Goal: Task Accomplishment & Management: Complete application form

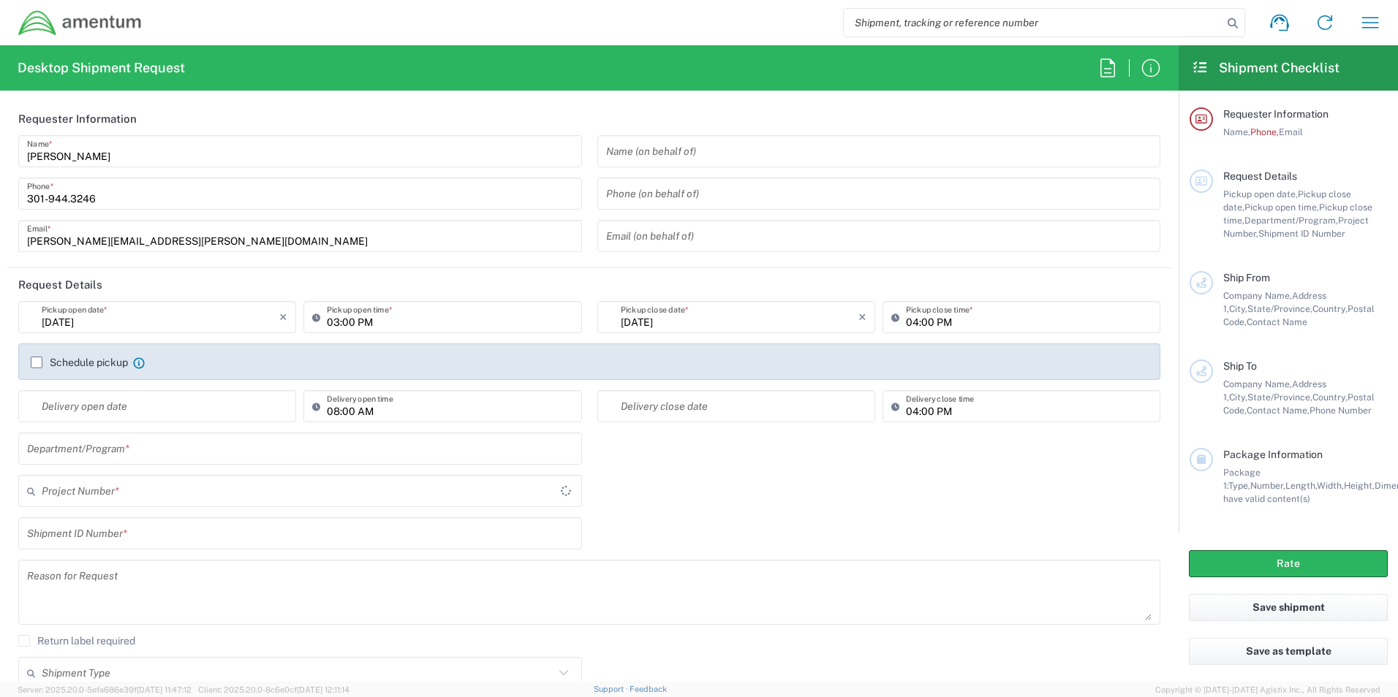
type input "[GEOGRAPHIC_DATA]"
type input "ADMN.100041.00000"
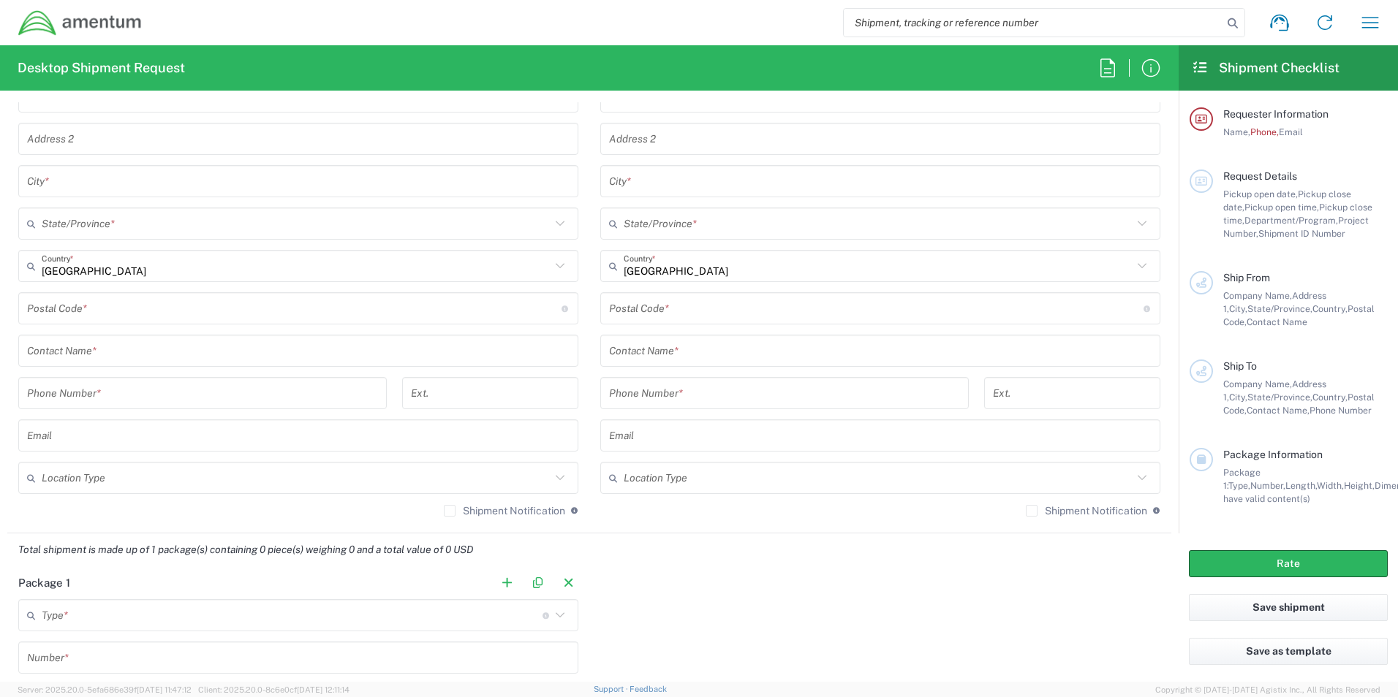
scroll to position [804, 0]
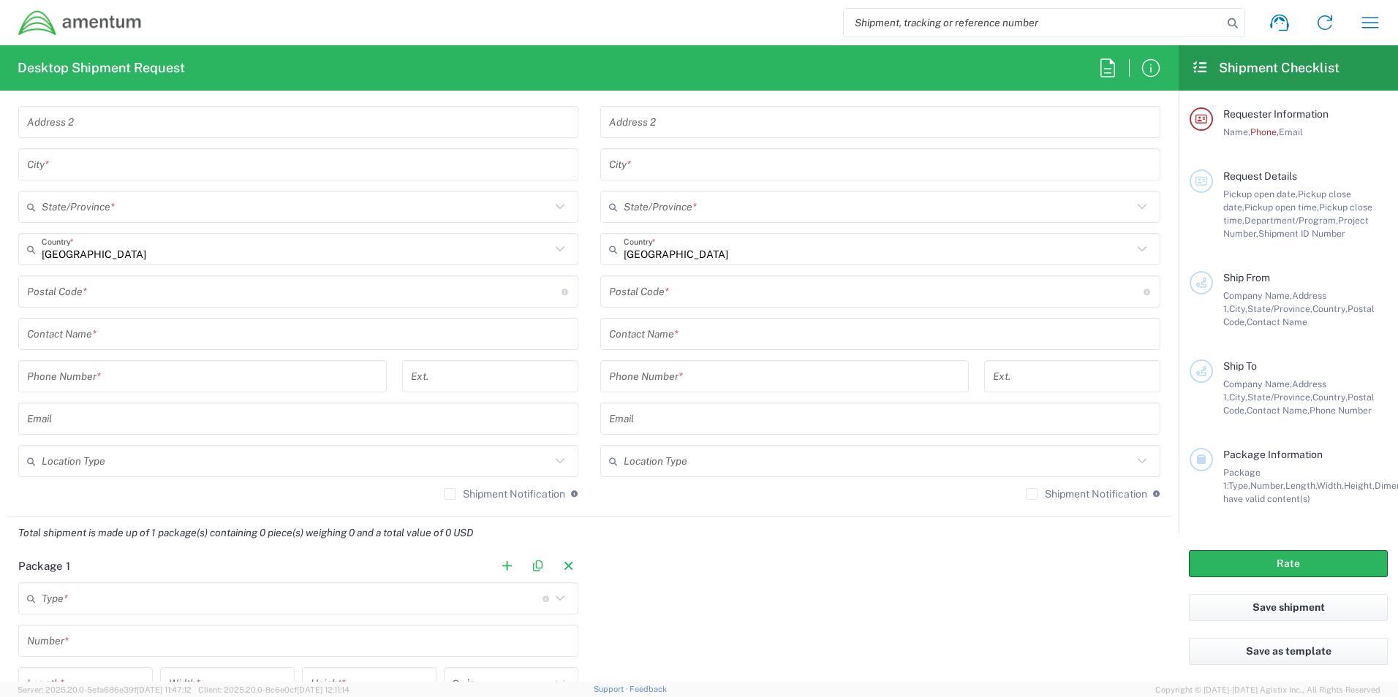
click at [695, 334] on input "text" at bounding box center [880, 335] width 542 height 26
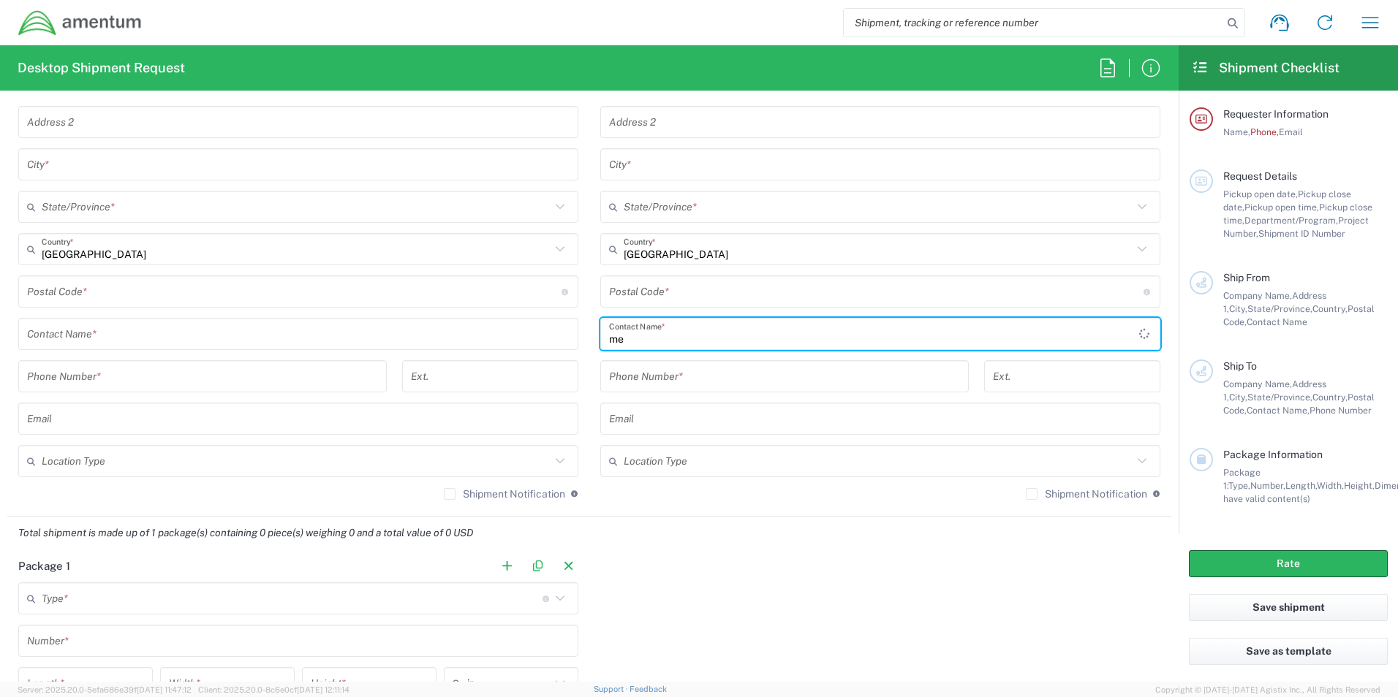
type input "m"
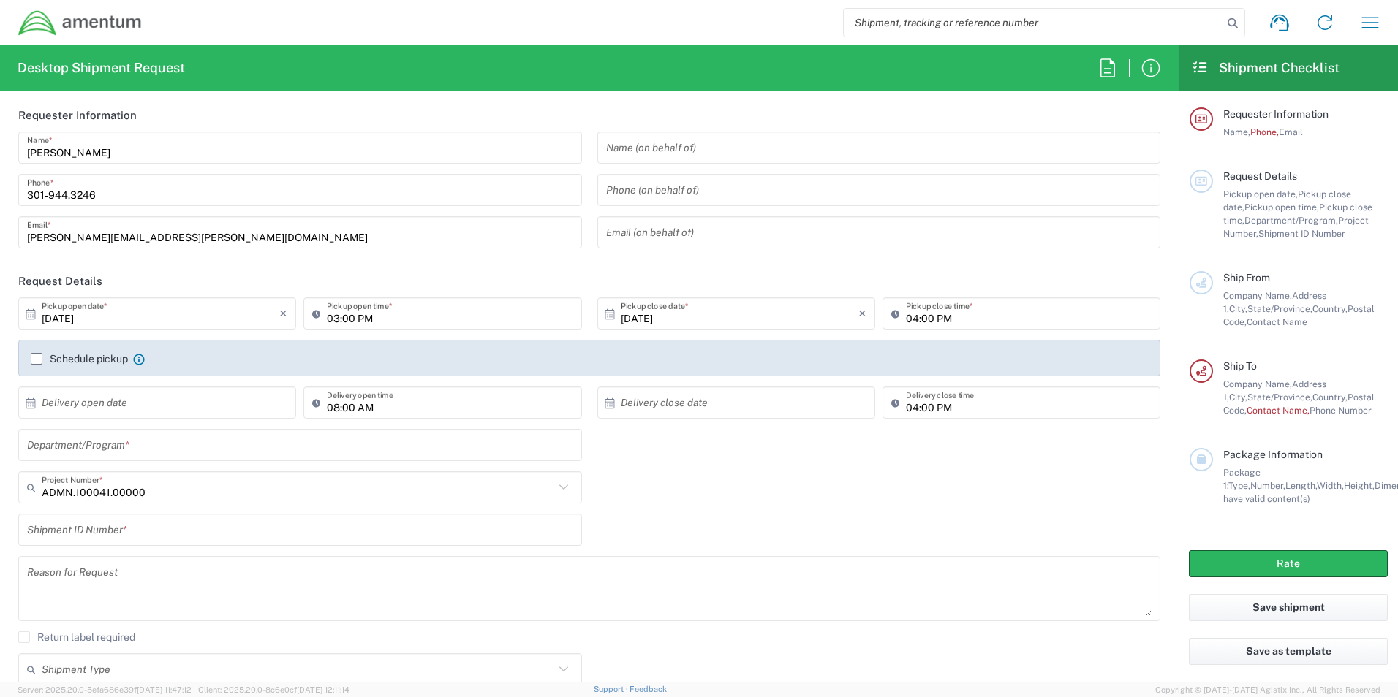
scroll to position [0, 0]
click at [144, 454] on input "text" at bounding box center [300, 449] width 546 height 26
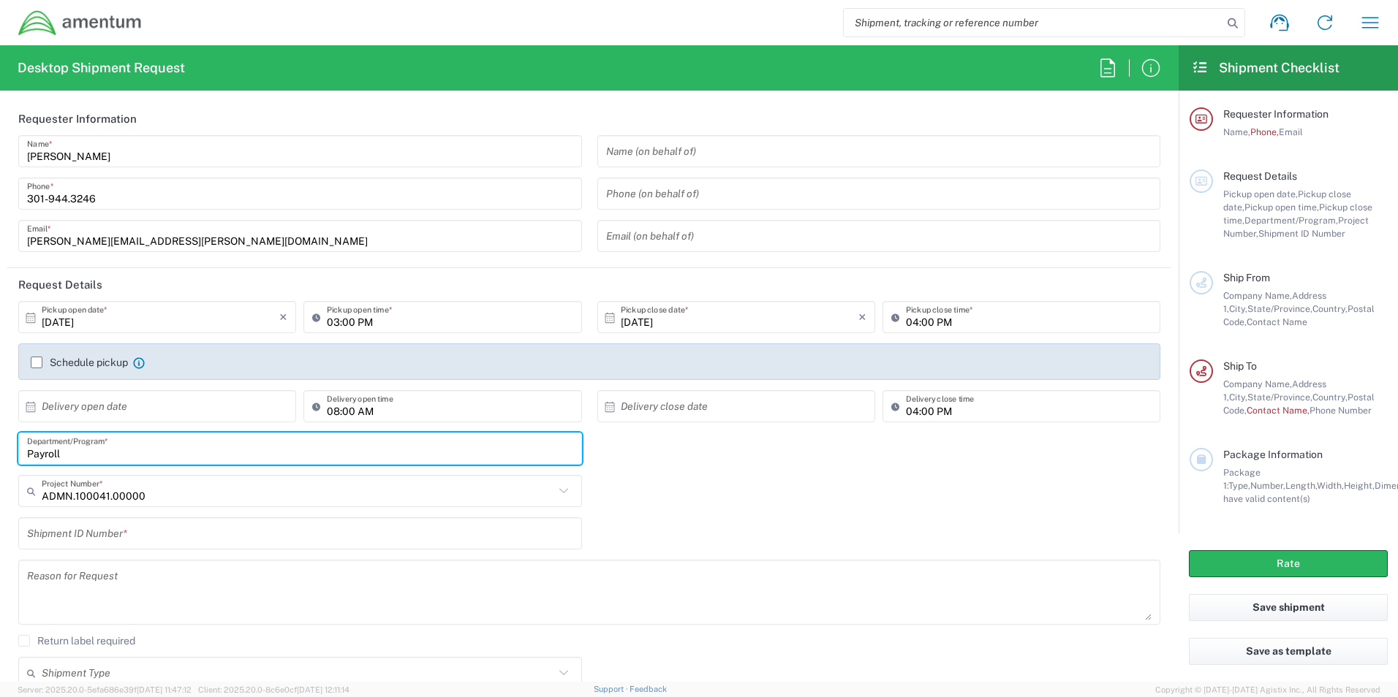
type input "Payroll"
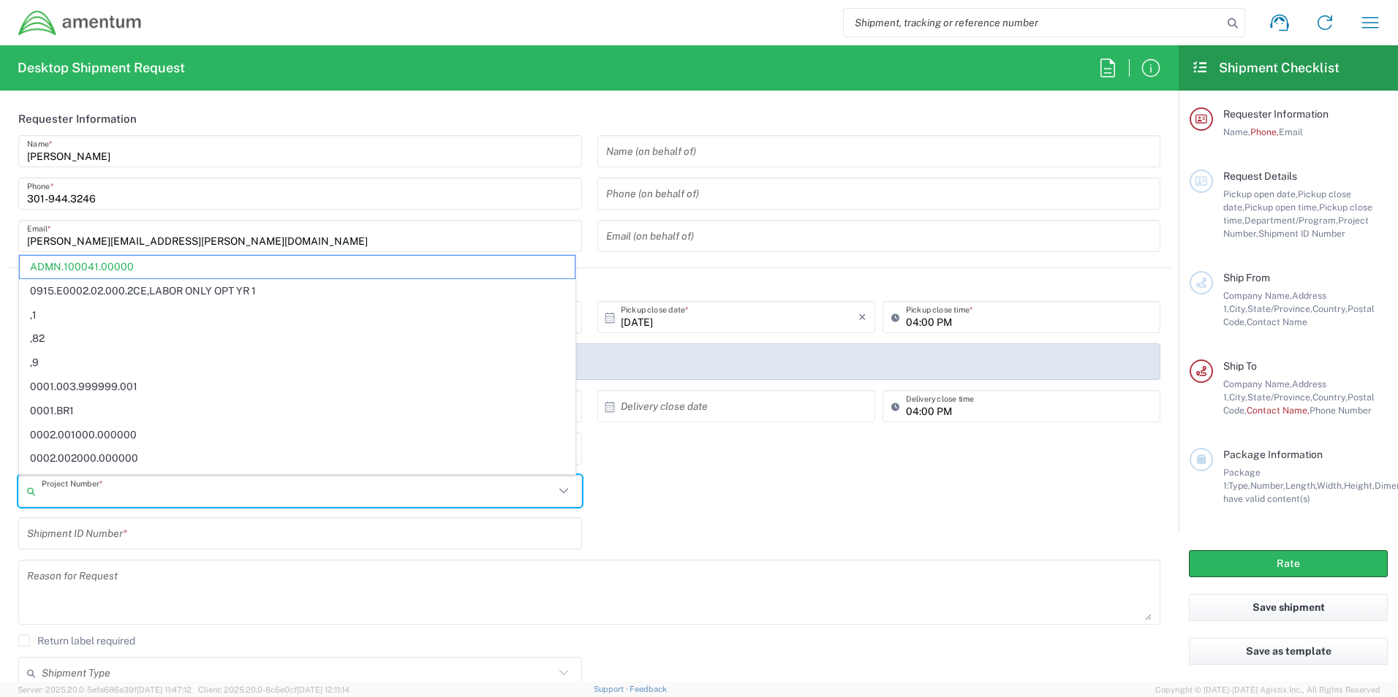
click at [655, 482] on div "Project Number * ADMN.100041.00000 0915.E0002.02.000.2CE,LABOR ONLY OPT YR 1 ,1…" at bounding box center [589, 496] width 1157 height 42
type input "ADMN.100041.00000"
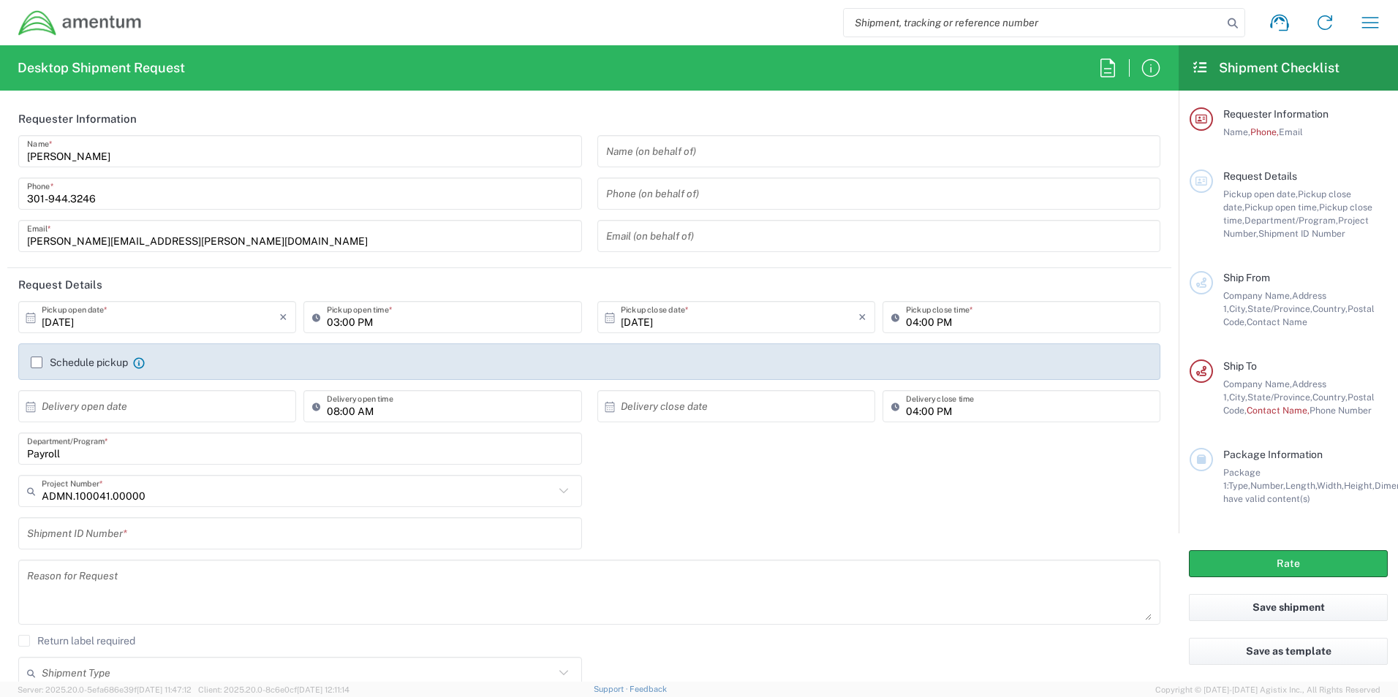
click at [263, 540] on input "text" at bounding box center [300, 534] width 546 height 26
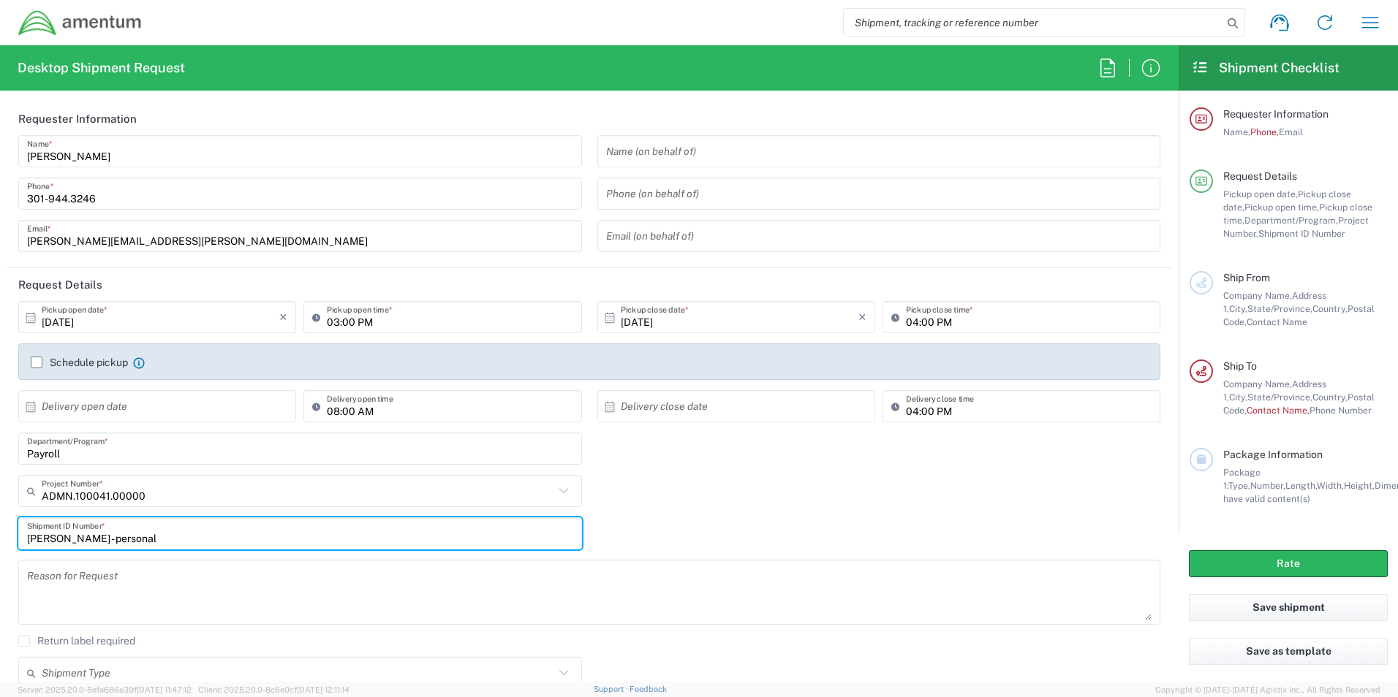
type input "[PERSON_NAME] - personal"
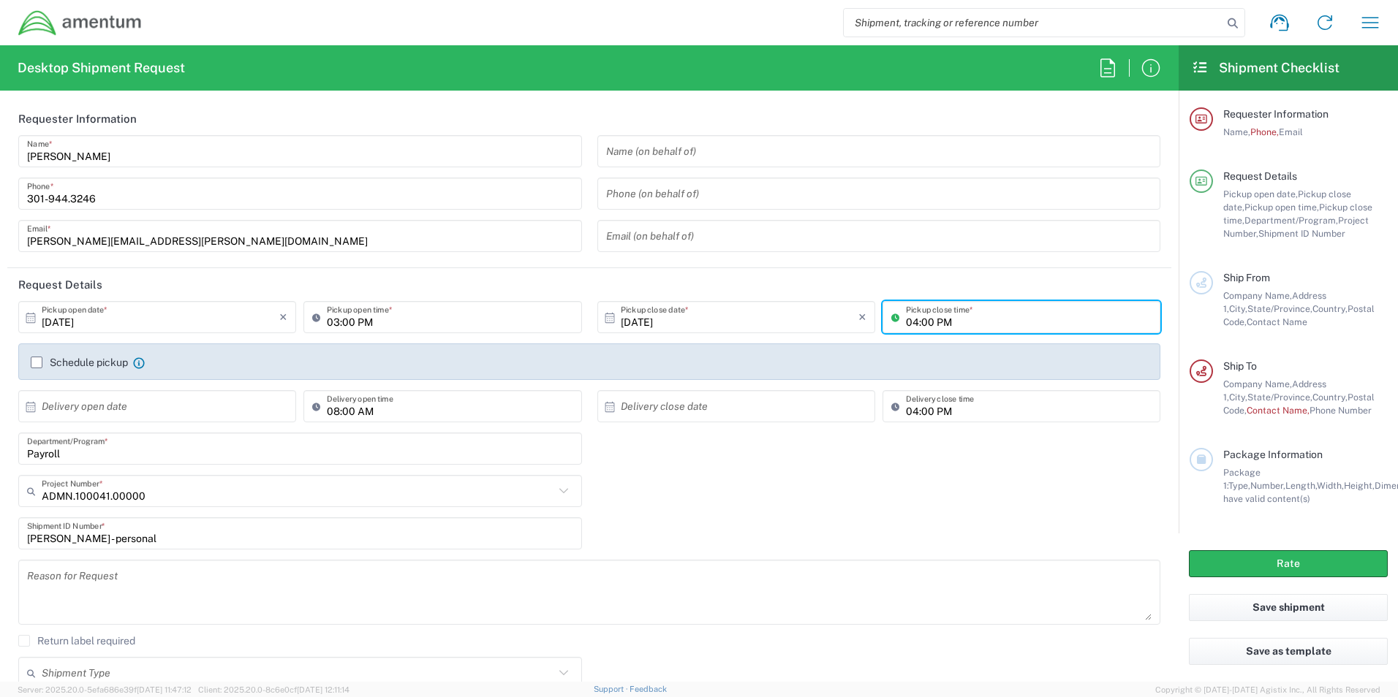
click at [978, 314] on input "04:00 PM" at bounding box center [1029, 318] width 246 height 26
type input "07:00 PM"
click at [626, 452] on div "Payroll Department/Program *" at bounding box center [589, 454] width 1157 height 42
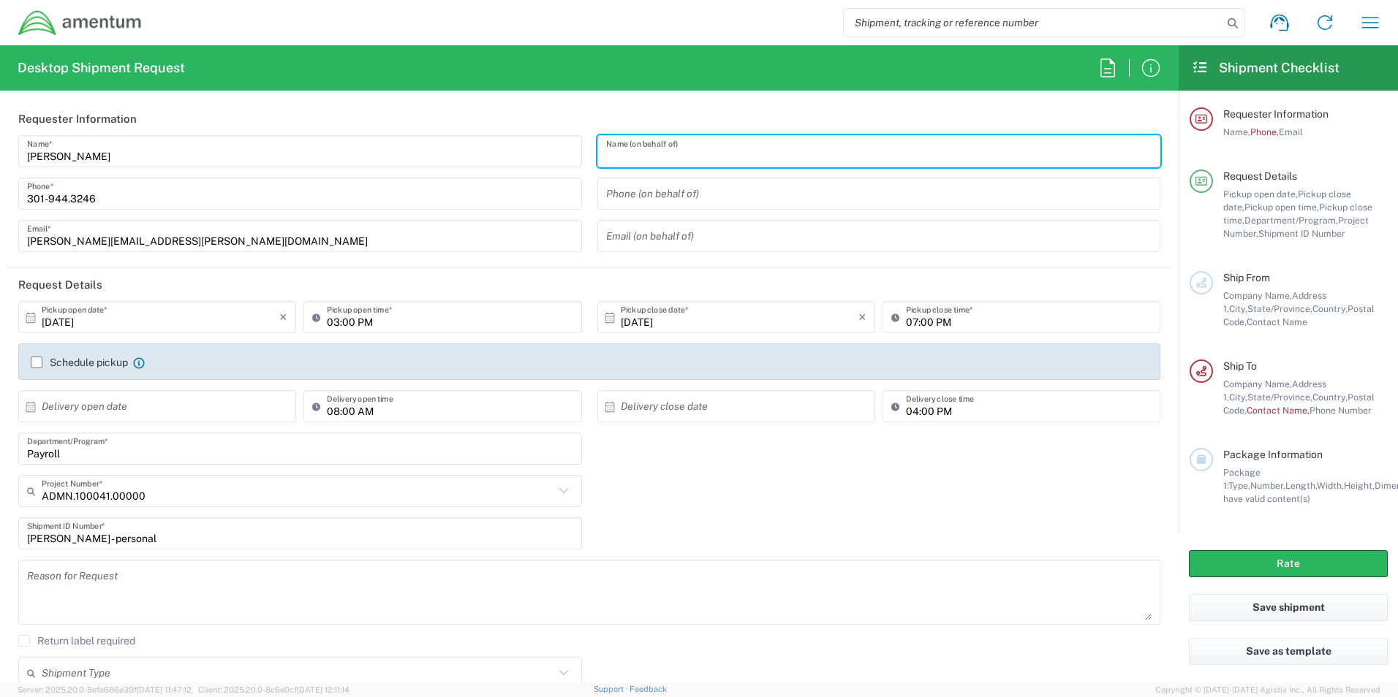
click at [663, 151] on input "text" at bounding box center [879, 152] width 546 height 26
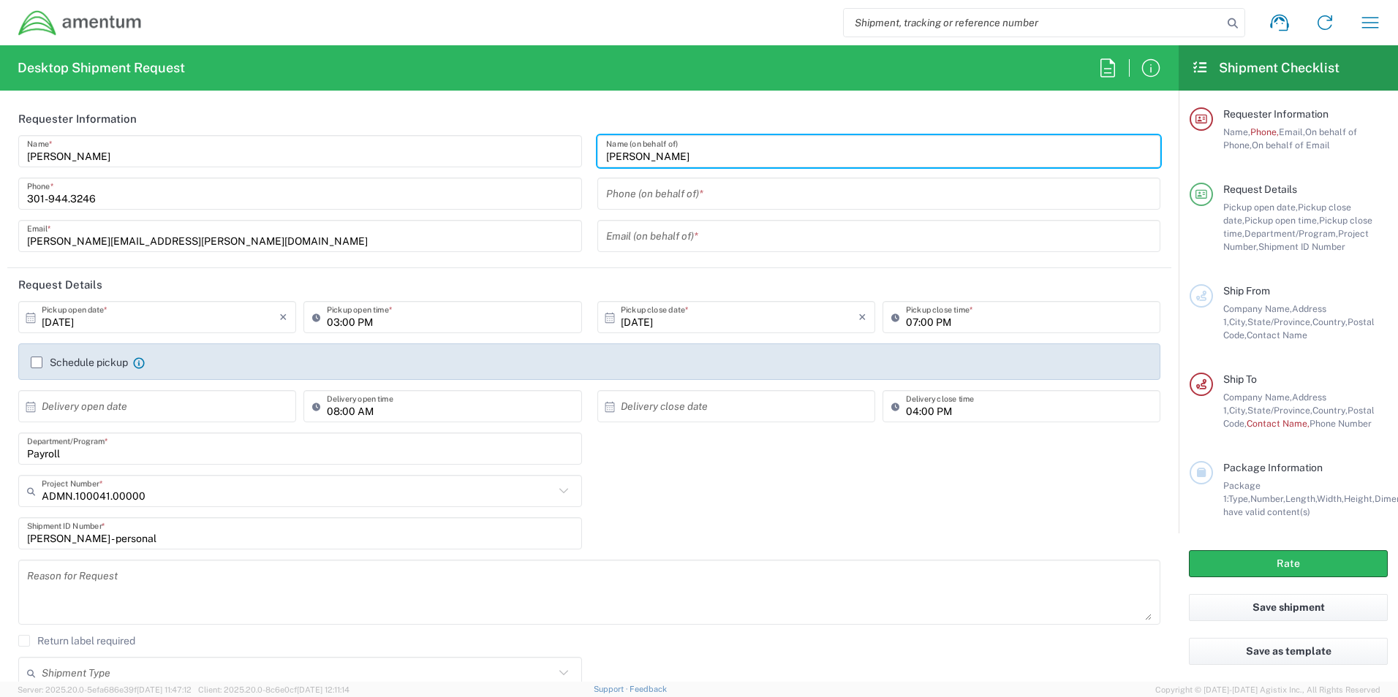
type input "[PERSON_NAME]"
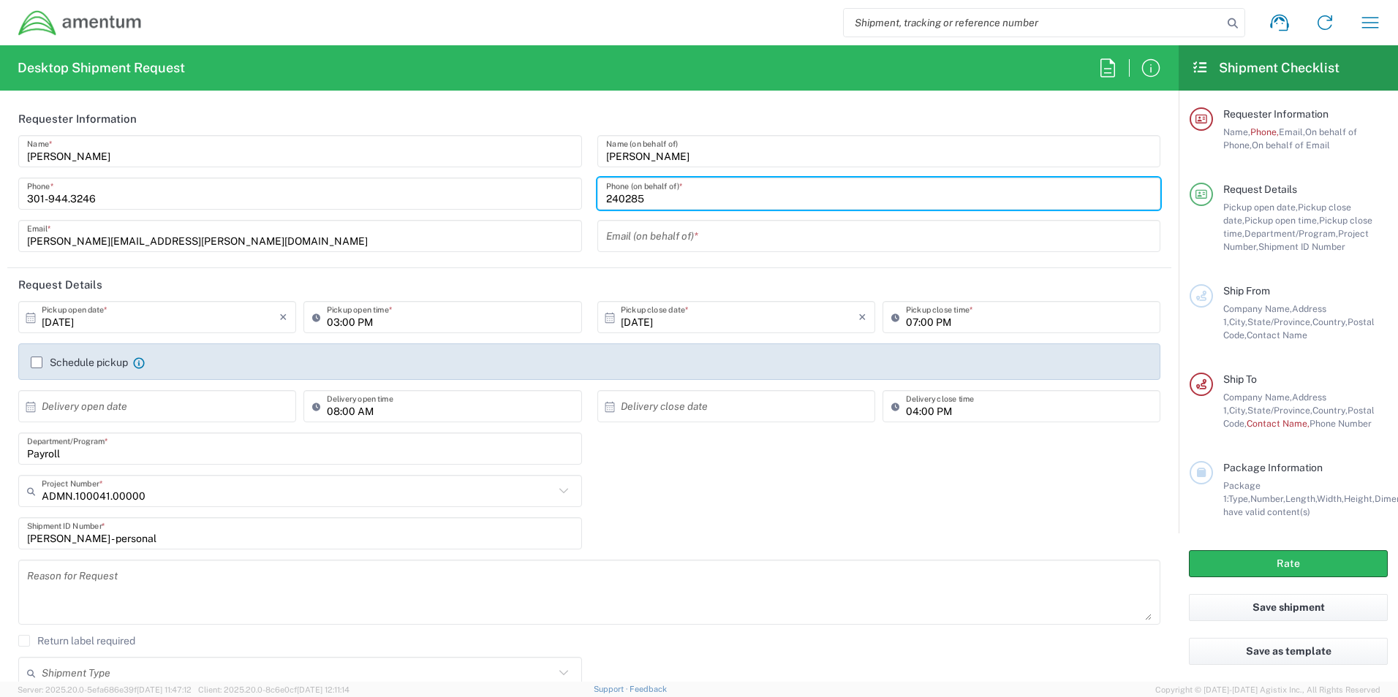
type input "2402855537"
type input "[EMAIL_ADDRESS][PERSON_NAME][DOMAIN_NAME]"
type input "Amentum"
type input "[STREET_ADDRESS][PERSON_NAME]"
type input "[GEOGRAPHIC_DATA]"
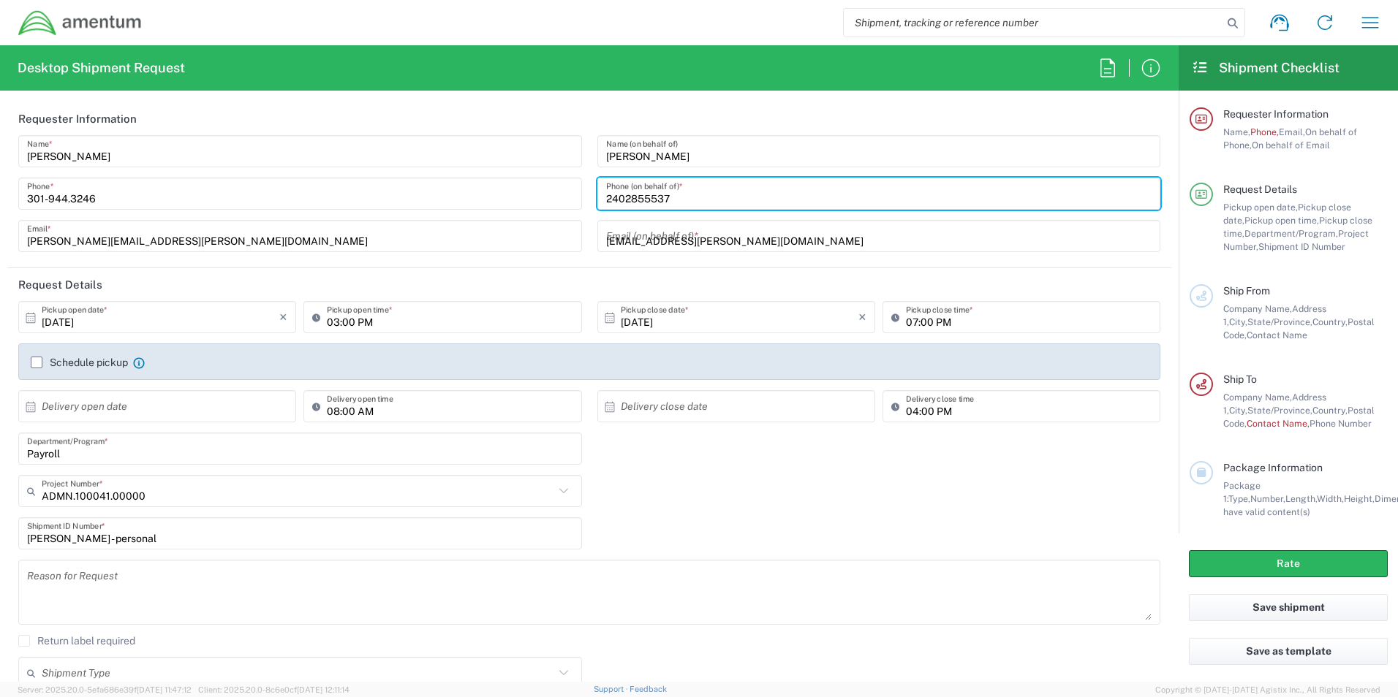
type input "[US_STATE]"
type input "22230"
type input "2402855537"
type input "[EMAIL_ADDRESS][PERSON_NAME][DOMAIN_NAME]"
type input "Ashley Addiction Treatment"
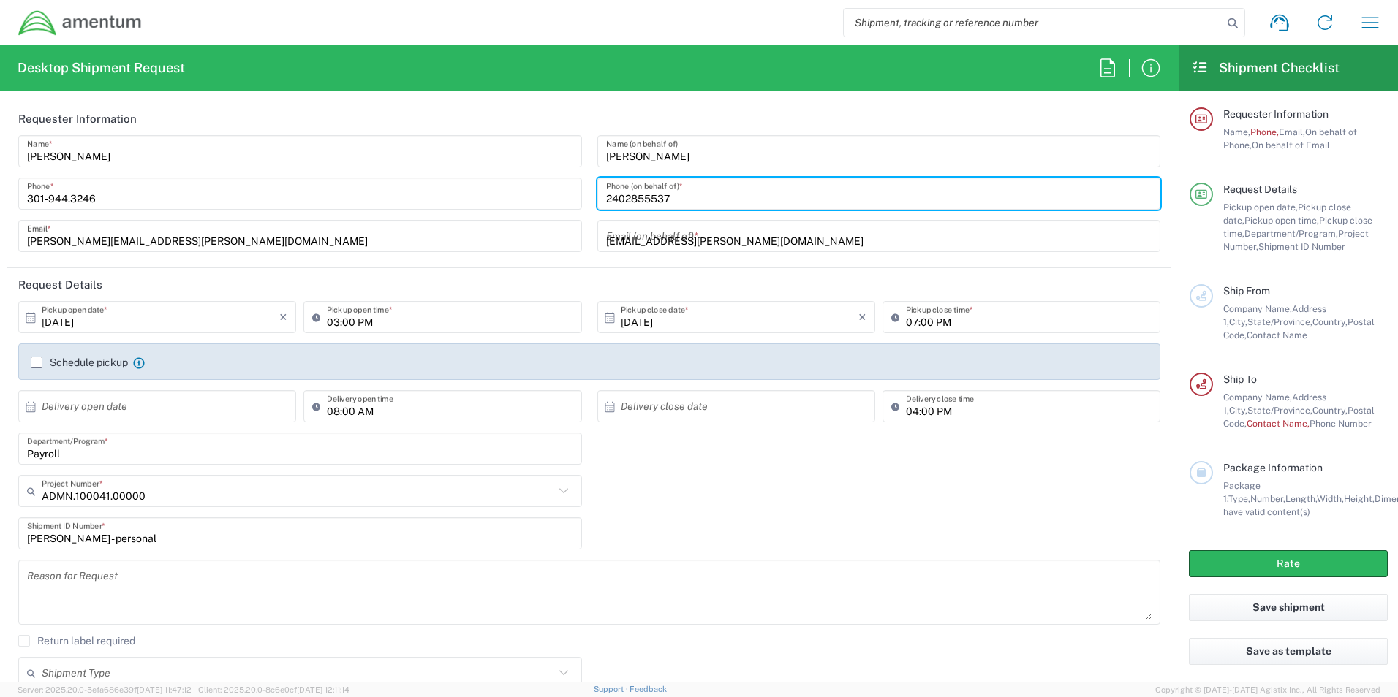
type input "[STREET_ADDRESS][PERSON_NAME]"
type input "[PERSON_NAME]"
type input "[US_STATE]"
type input "21078"
type input "8007994673"
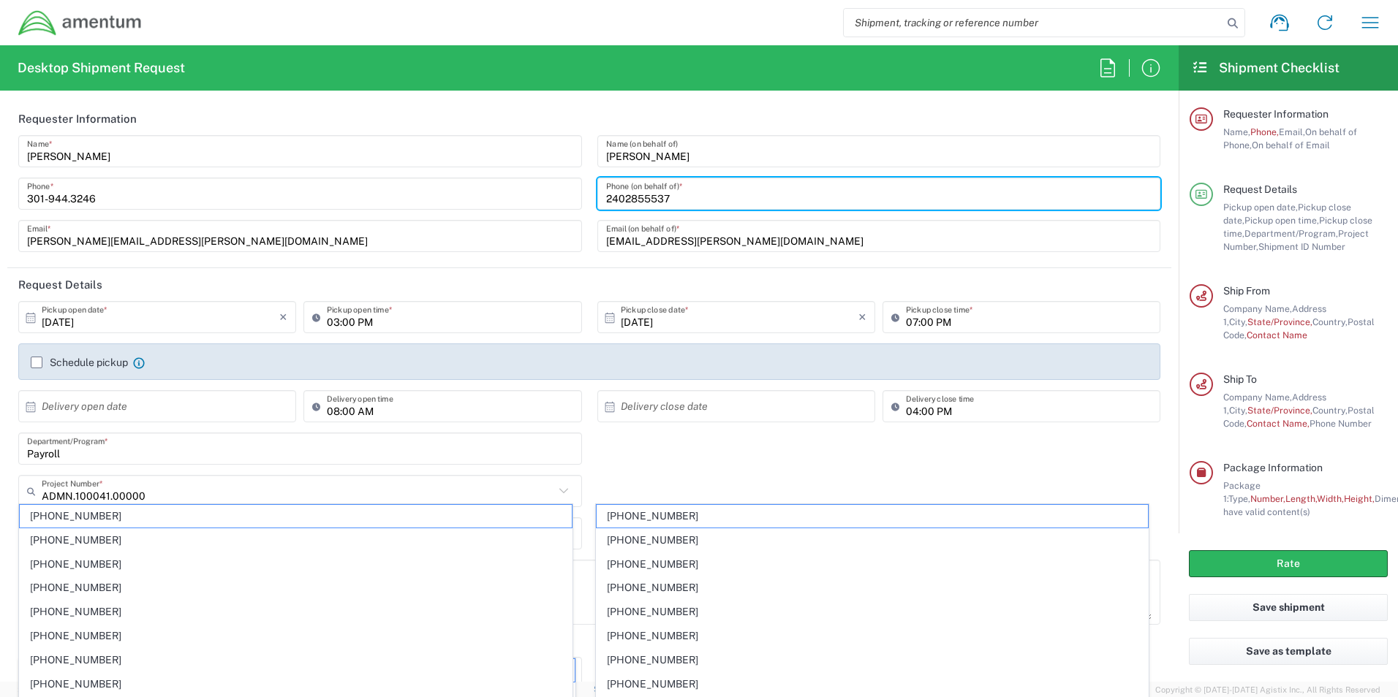
scroll to position [292, 0]
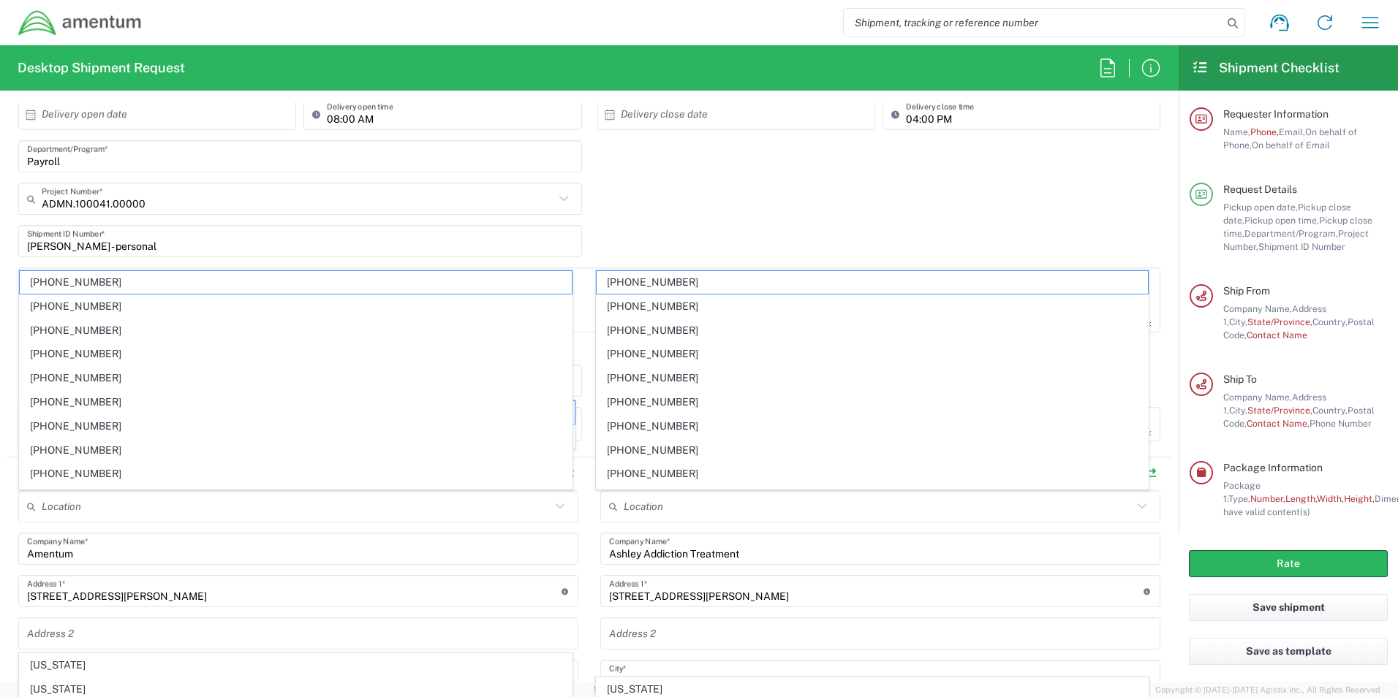
click at [693, 198] on div "ADMN.100041.00000 Project Number * ADMN.100041.00000 0915.E0002.02.000.2CE,LABO…" at bounding box center [589, 204] width 1157 height 42
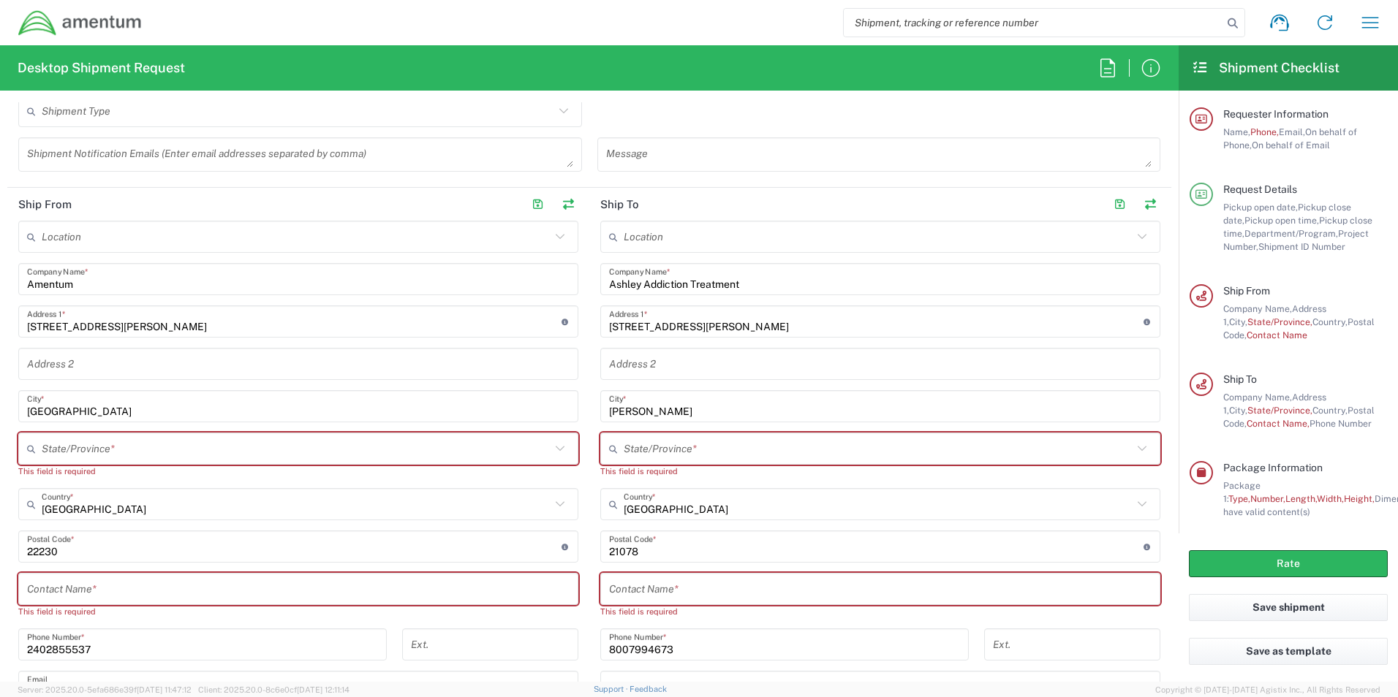
scroll to position [585, 0]
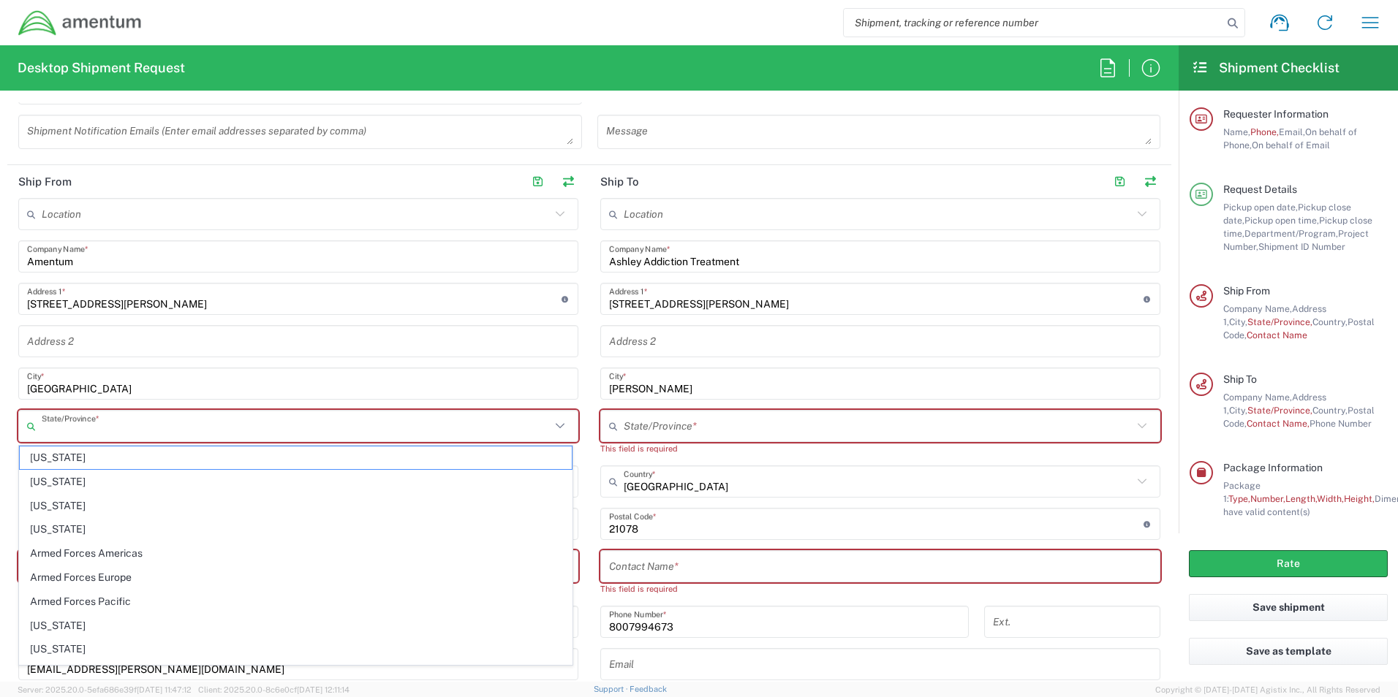
click at [161, 423] on input "text" at bounding box center [296, 427] width 509 height 26
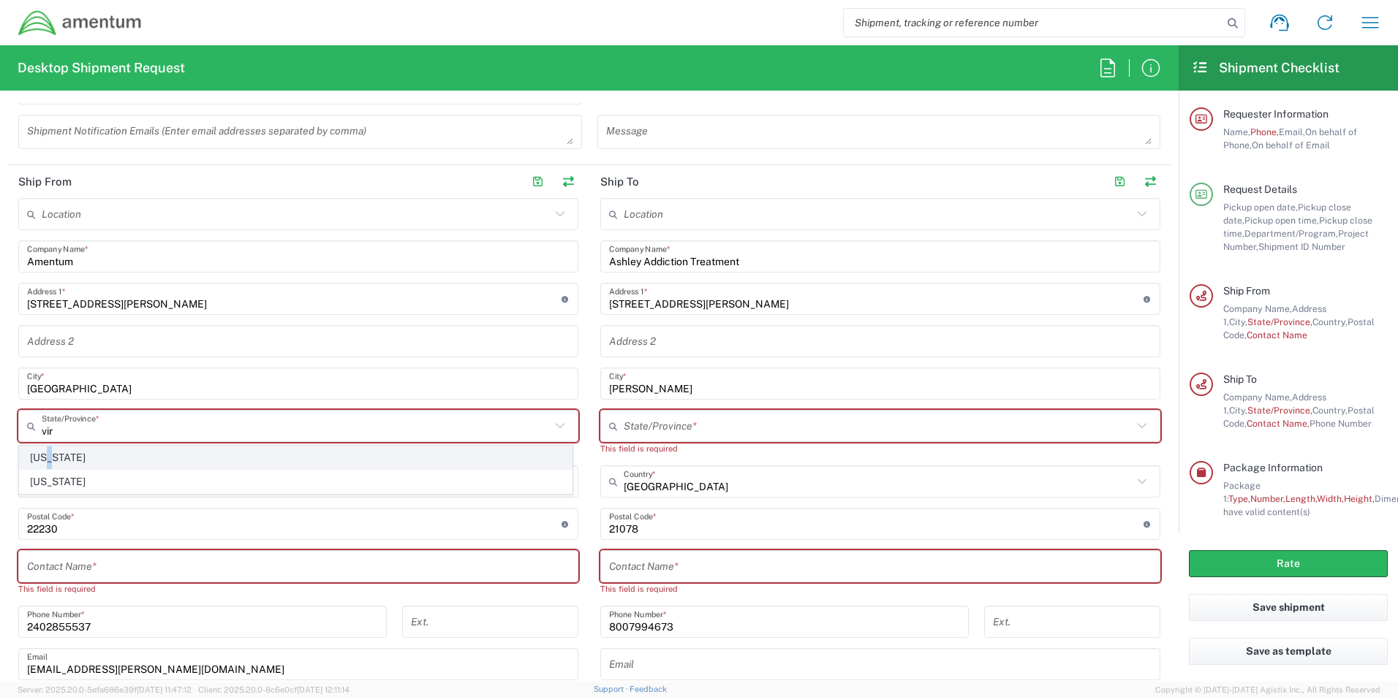
click at [47, 460] on span "[US_STATE]" at bounding box center [296, 458] width 552 height 23
type input "[US_STATE]"
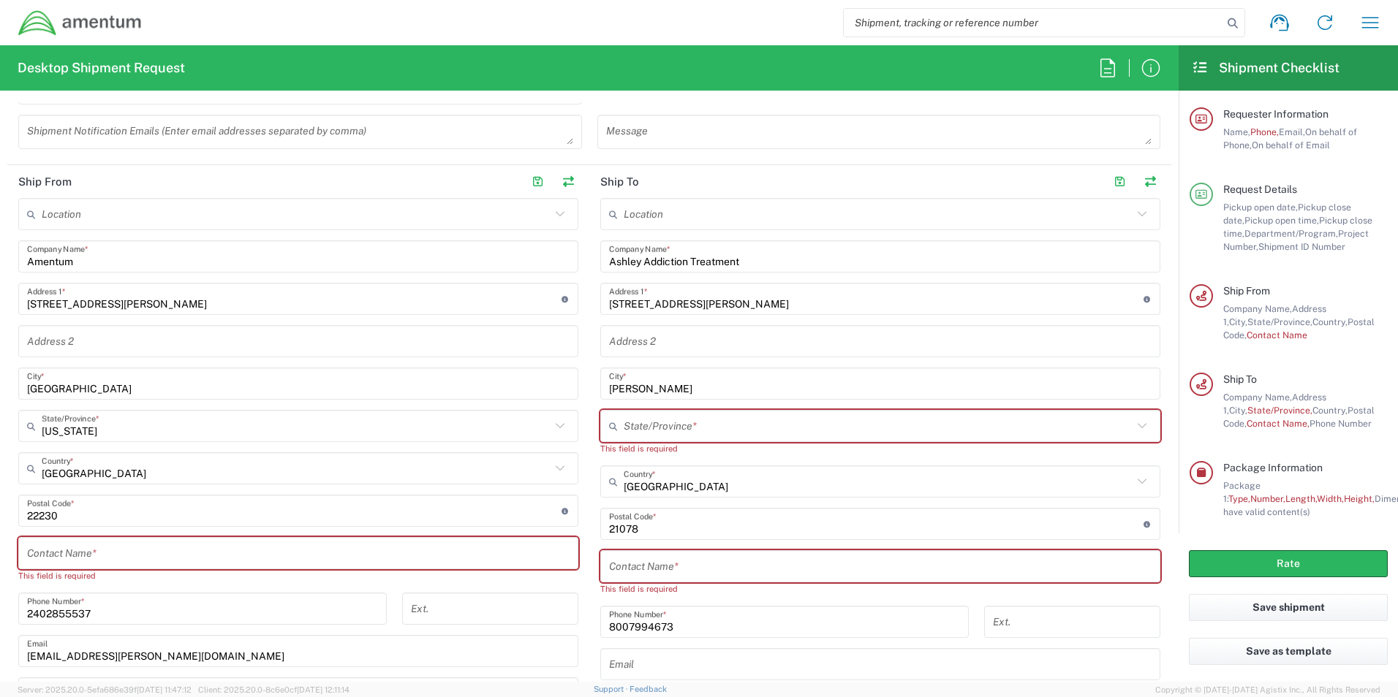
click at [138, 559] on input "text" at bounding box center [298, 554] width 542 height 26
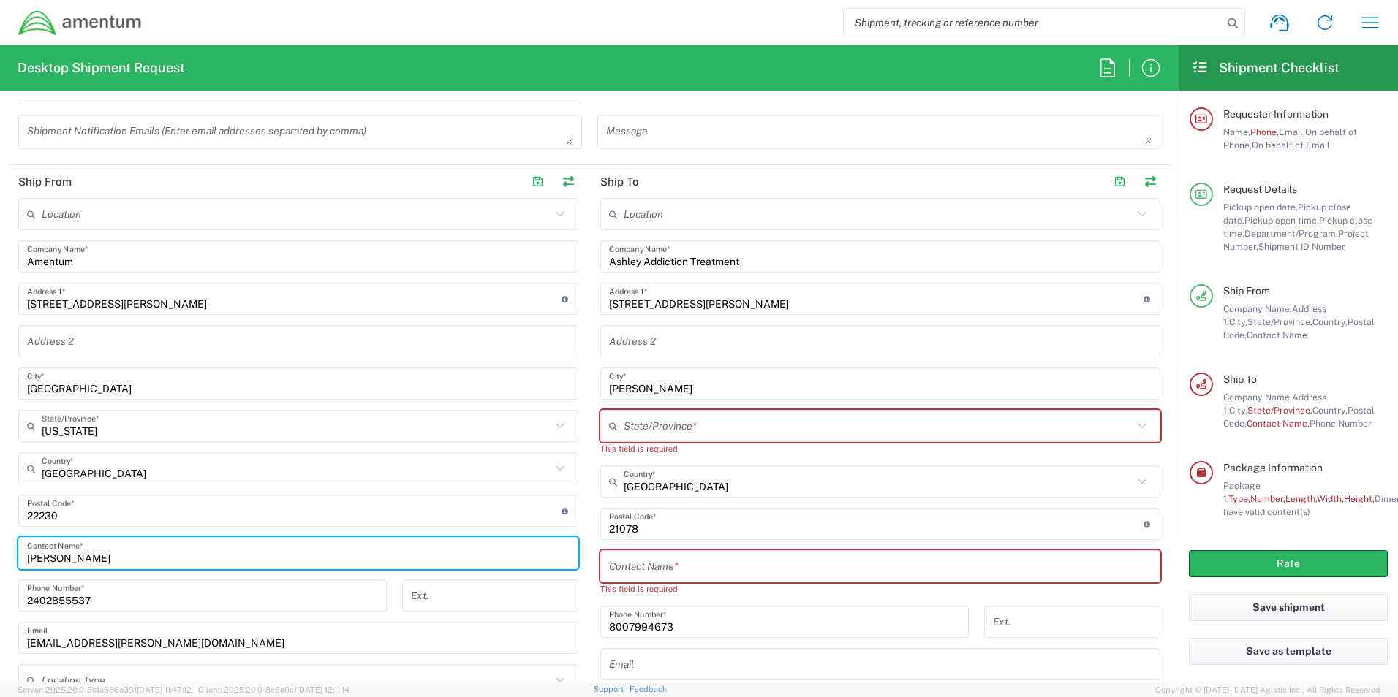
type input "[PERSON_NAME]"
click at [629, 571] on input "text" at bounding box center [880, 567] width 542 height 26
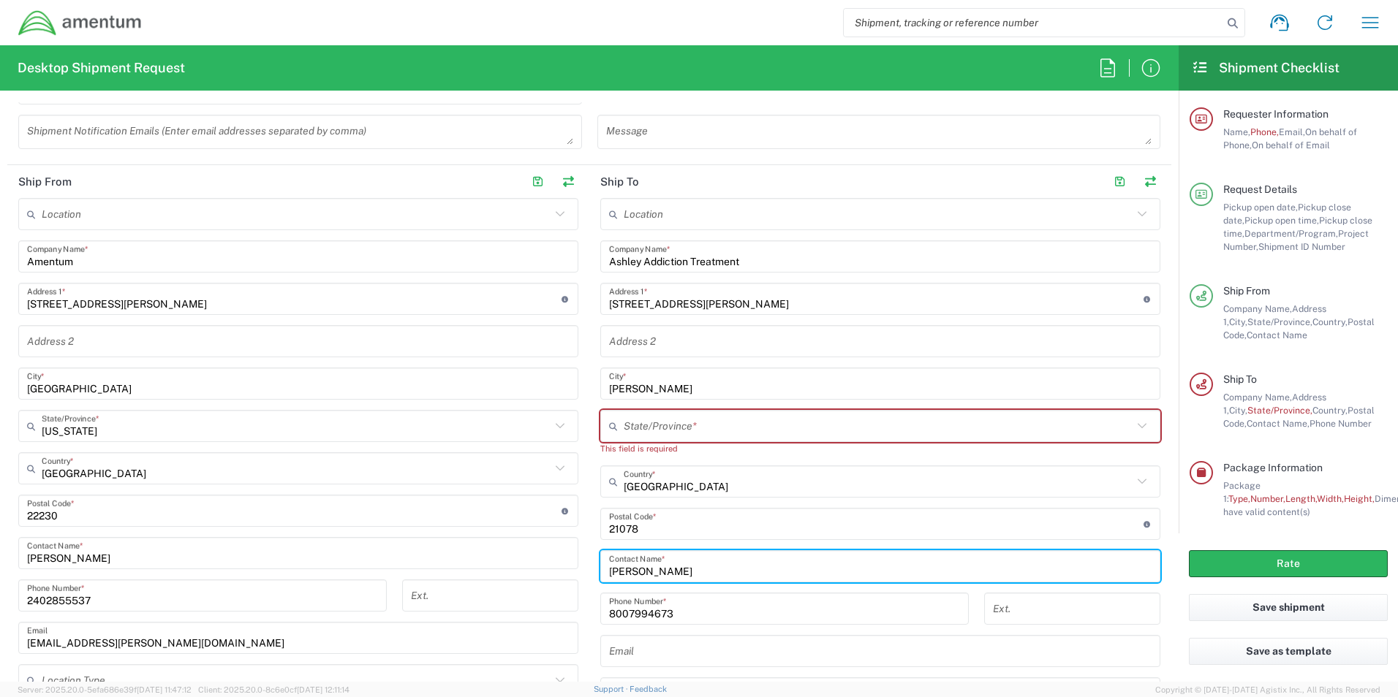
type input "[PERSON_NAME]"
click at [688, 423] on input "text" at bounding box center [878, 427] width 509 height 26
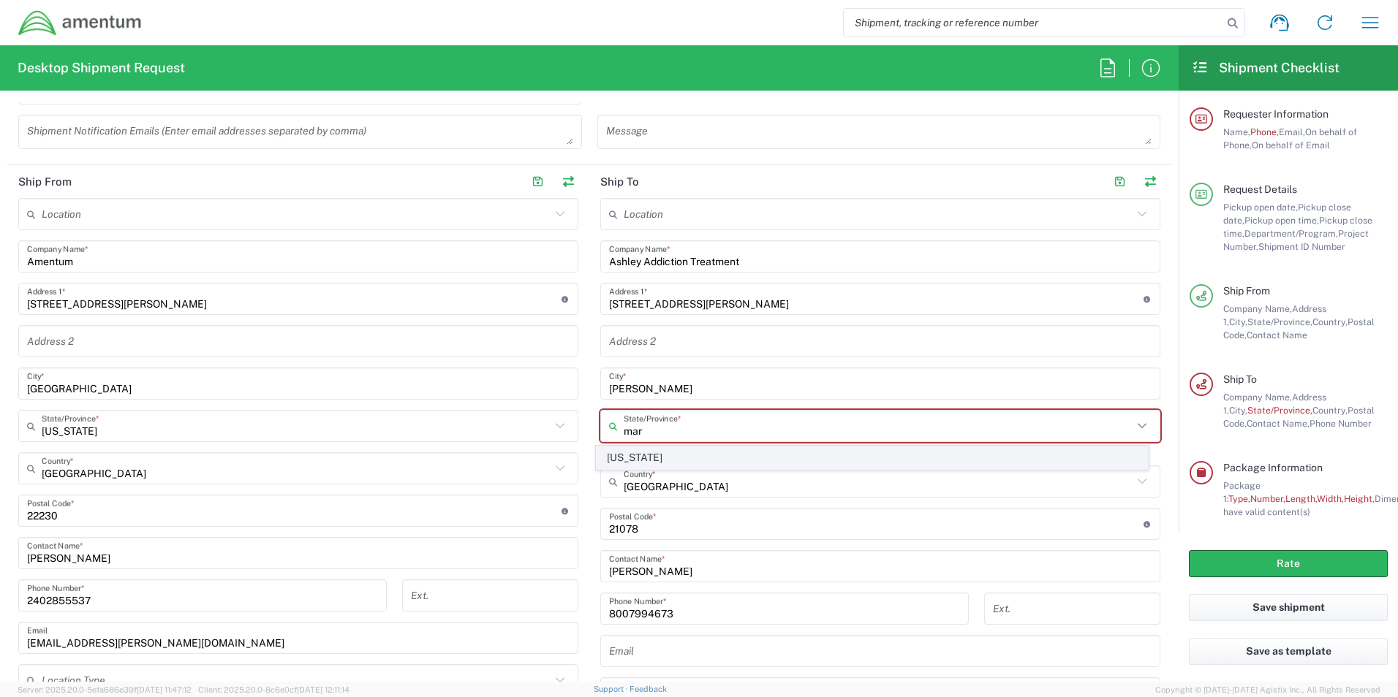
click at [623, 461] on span "[US_STATE]" at bounding box center [873, 458] width 552 height 23
type input "[US_STATE]"
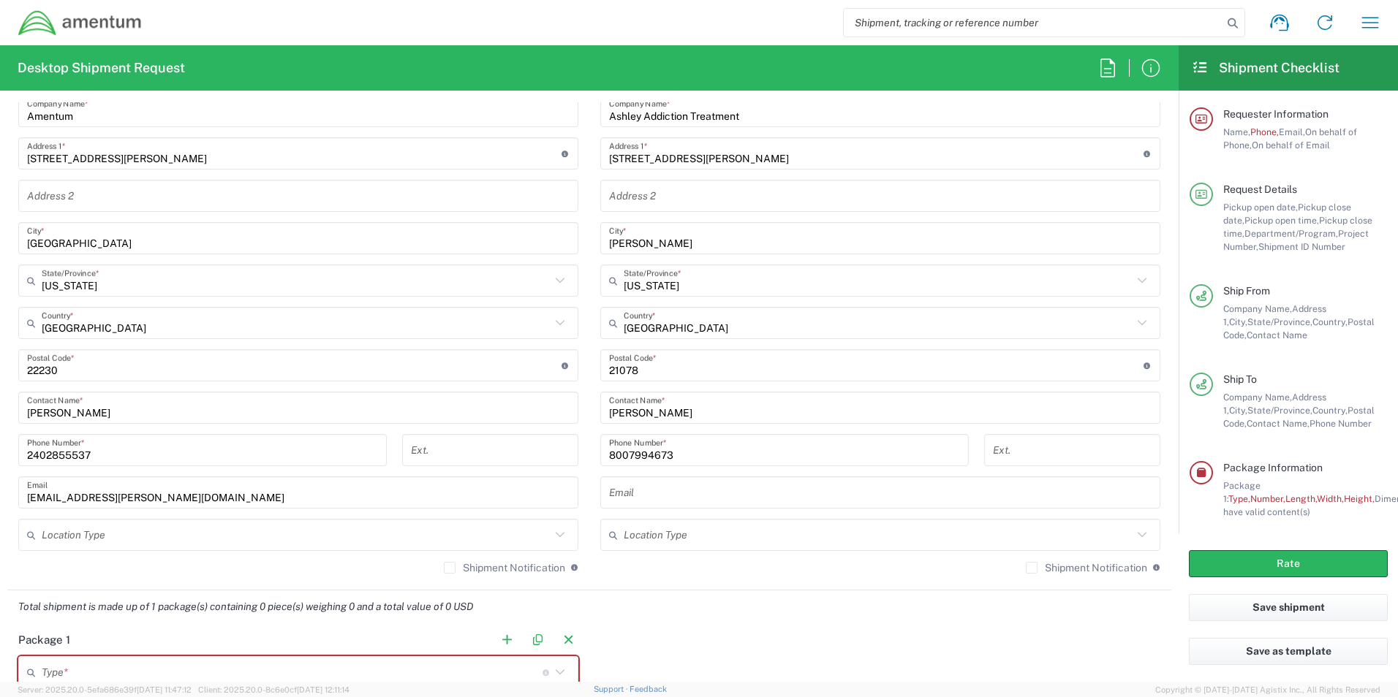
scroll to position [731, 0]
click at [711, 412] on input "[PERSON_NAME]" at bounding box center [880, 408] width 542 height 26
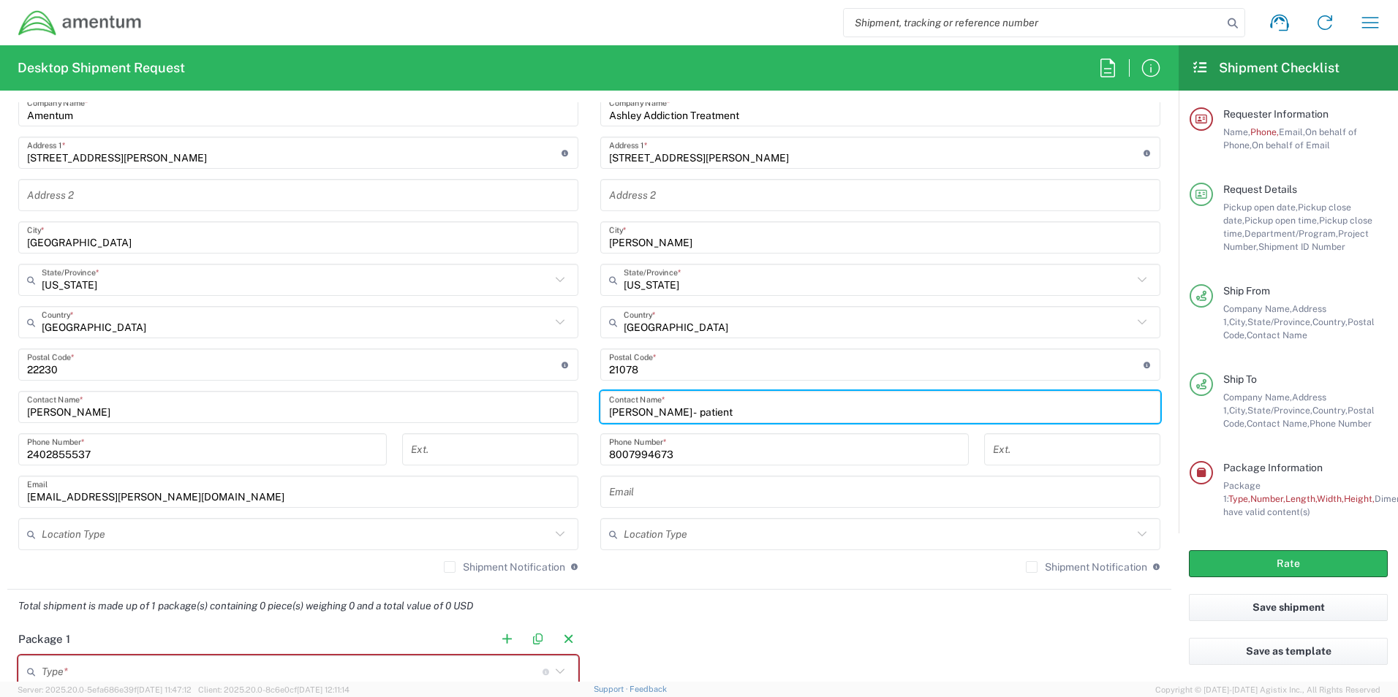
scroll to position [1024, 0]
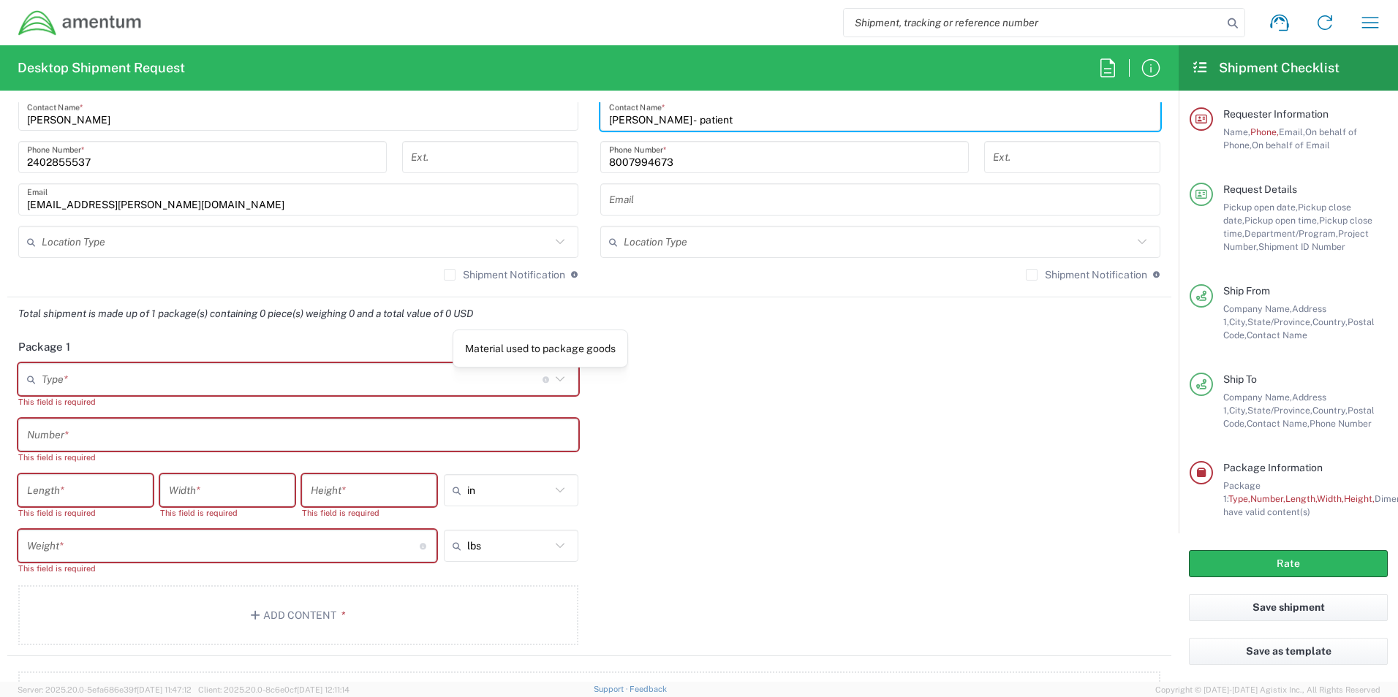
type input "[PERSON_NAME] - patient"
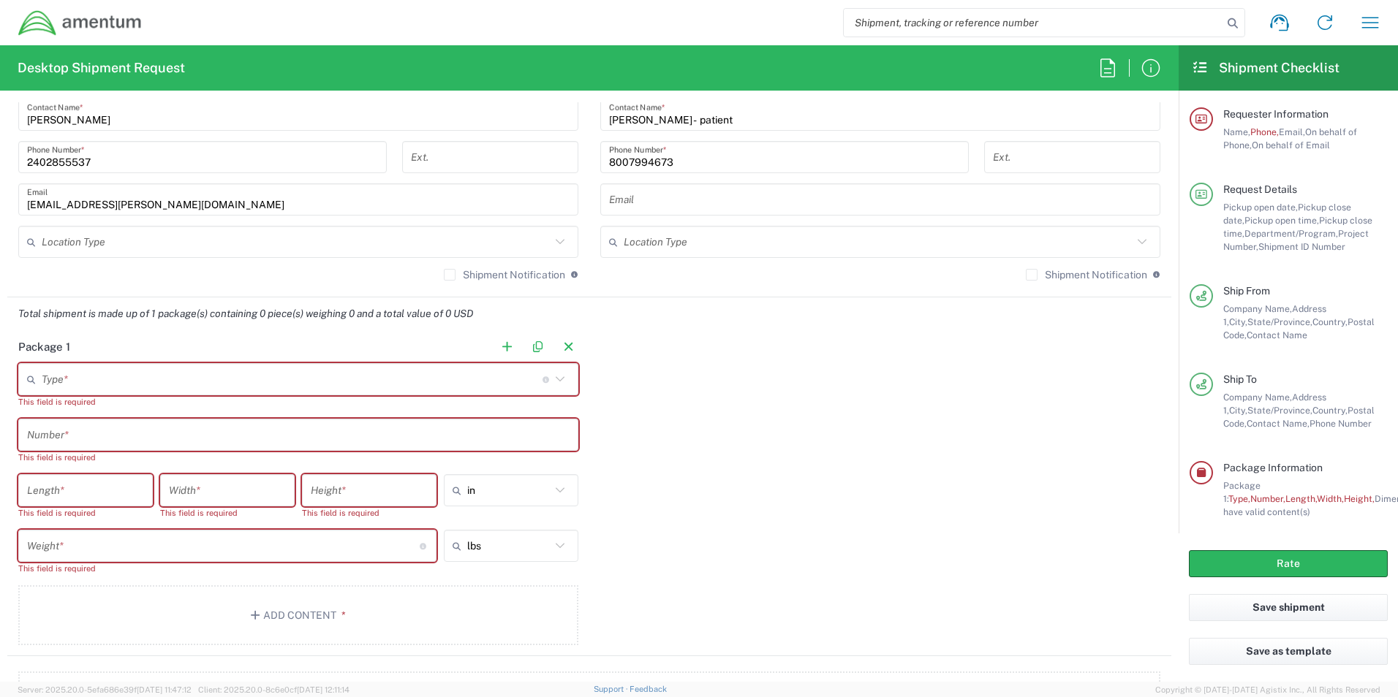
click at [553, 382] on icon at bounding box center [560, 379] width 19 height 19
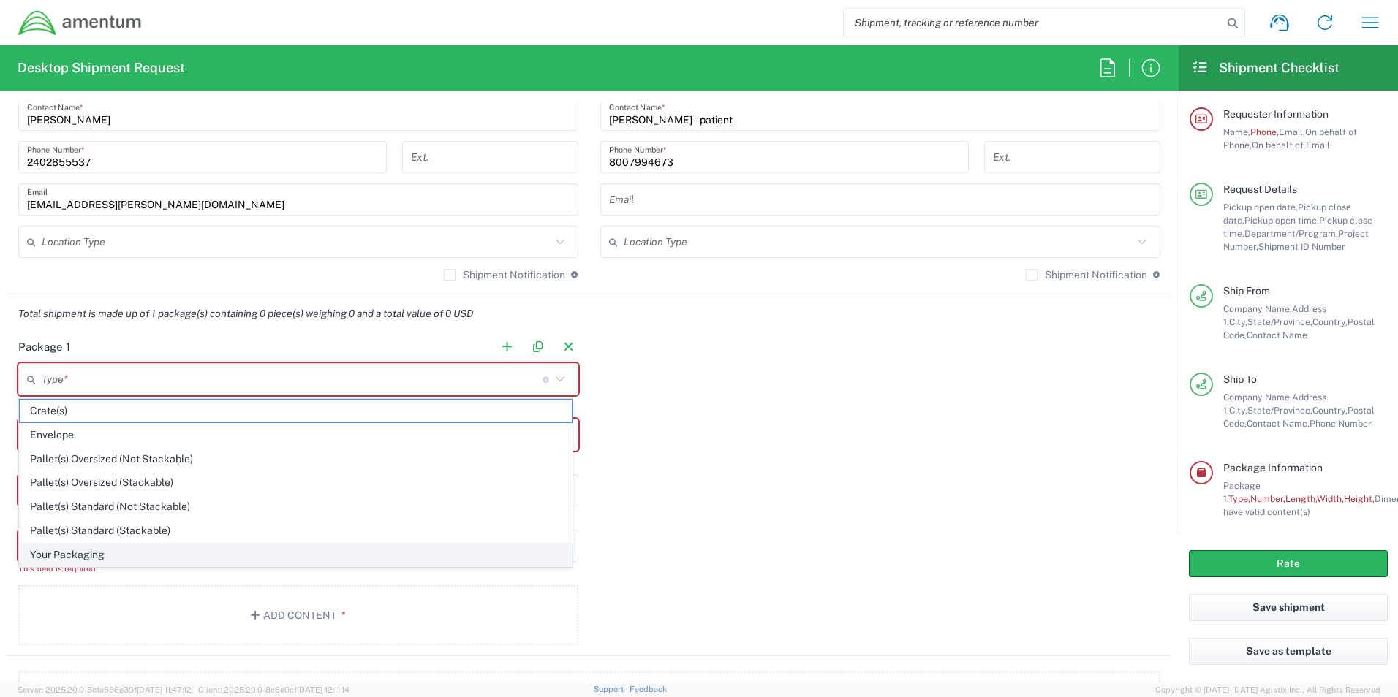
click at [229, 551] on span "Your Packaging" at bounding box center [296, 555] width 552 height 23
type input "Your Packaging"
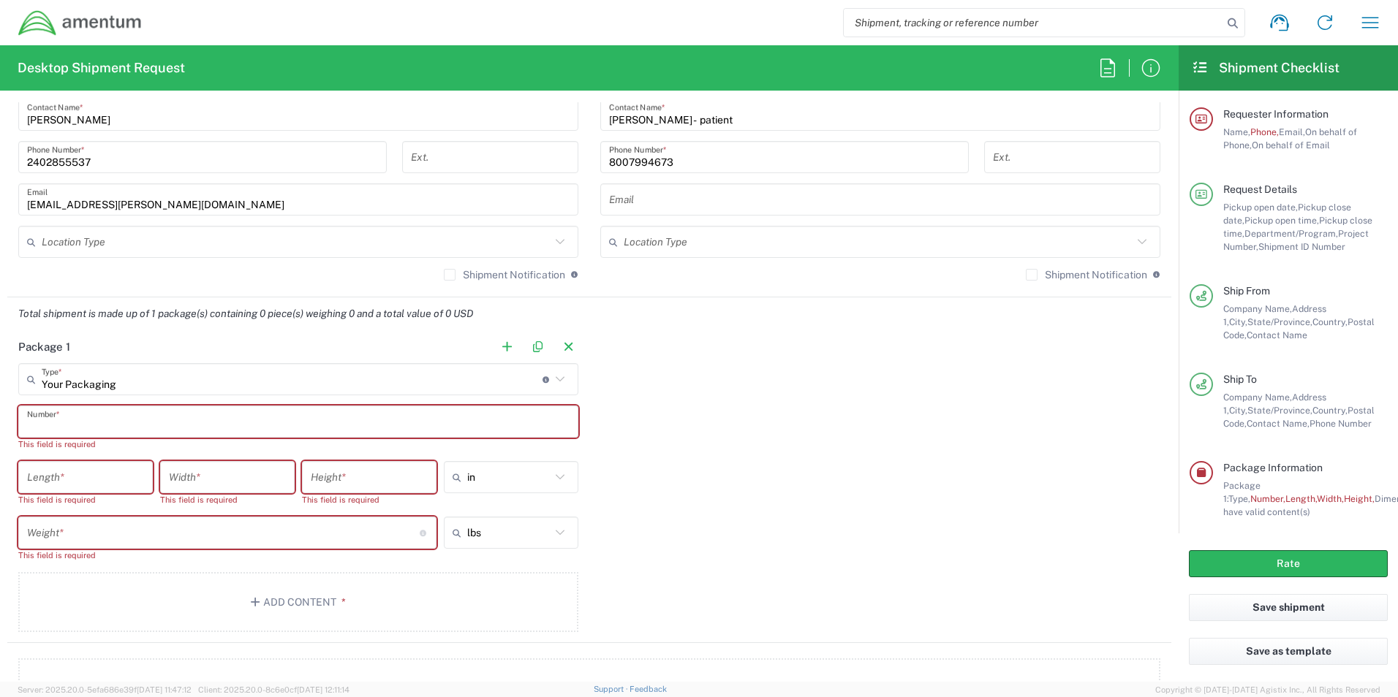
click at [548, 417] on input "text" at bounding box center [298, 422] width 542 height 26
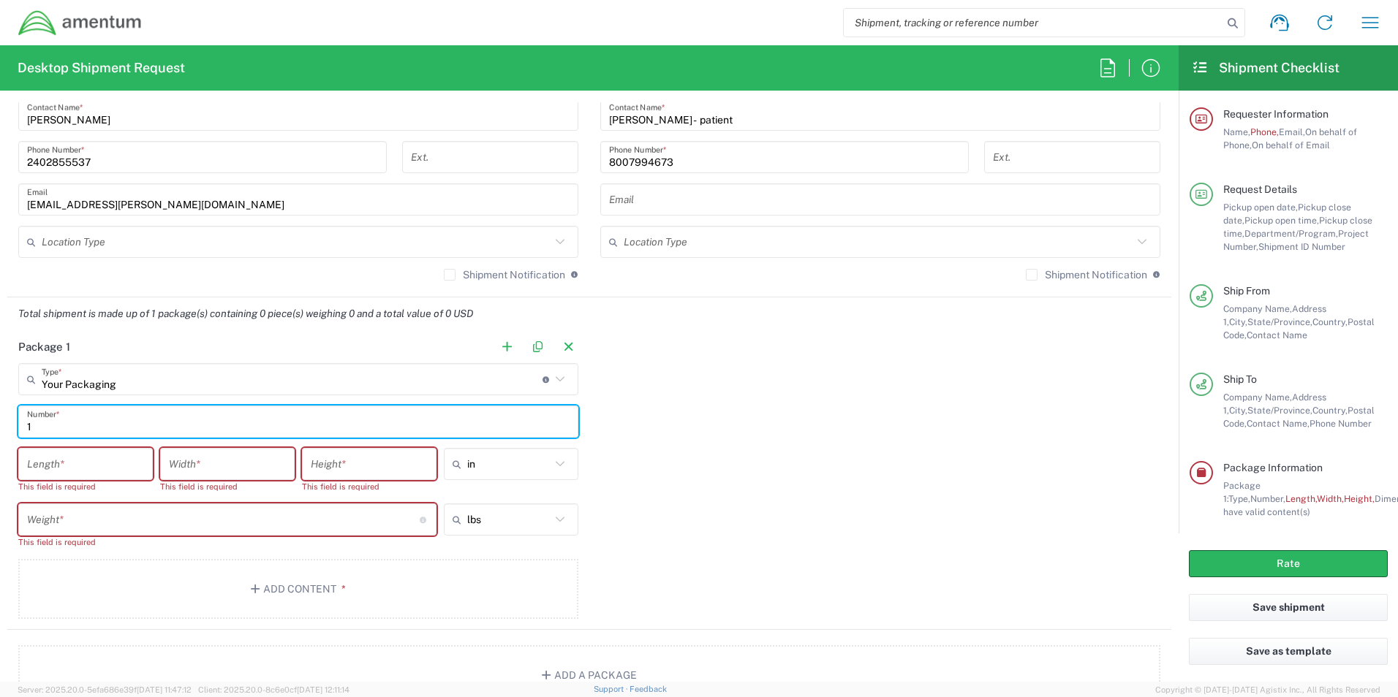
type input "1"
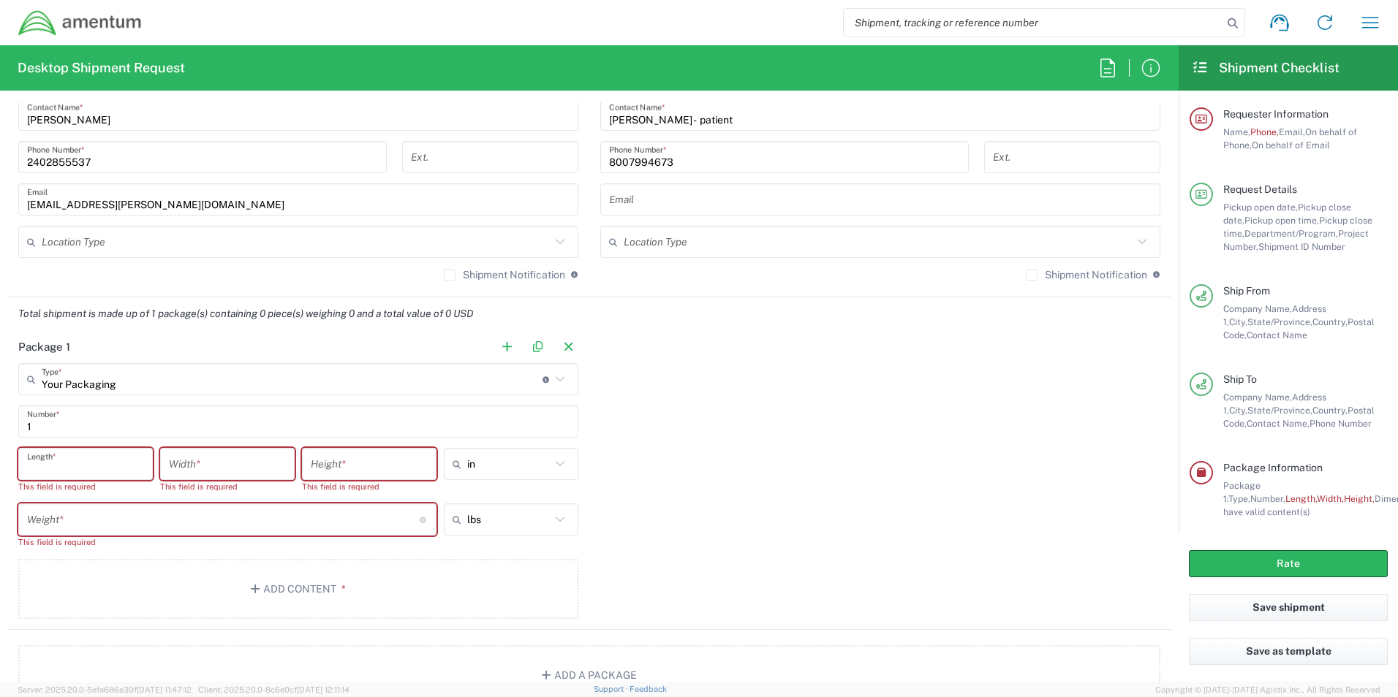
click at [133, 463] on input "number" at bounding box center [85, 465] width 117 height 26
type input "8"
type input "12"
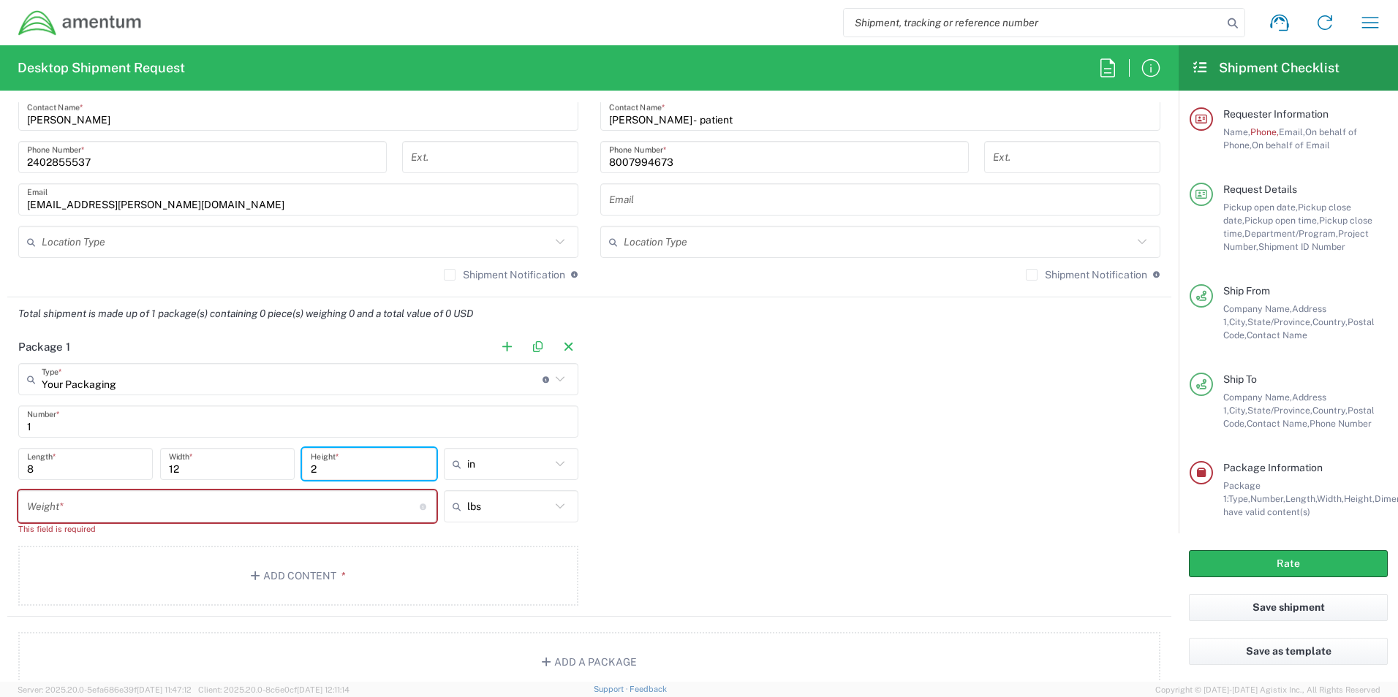
type input "2"
click at [107, 510] on input "number" at bounding box center [223, 507] width 393 height 26
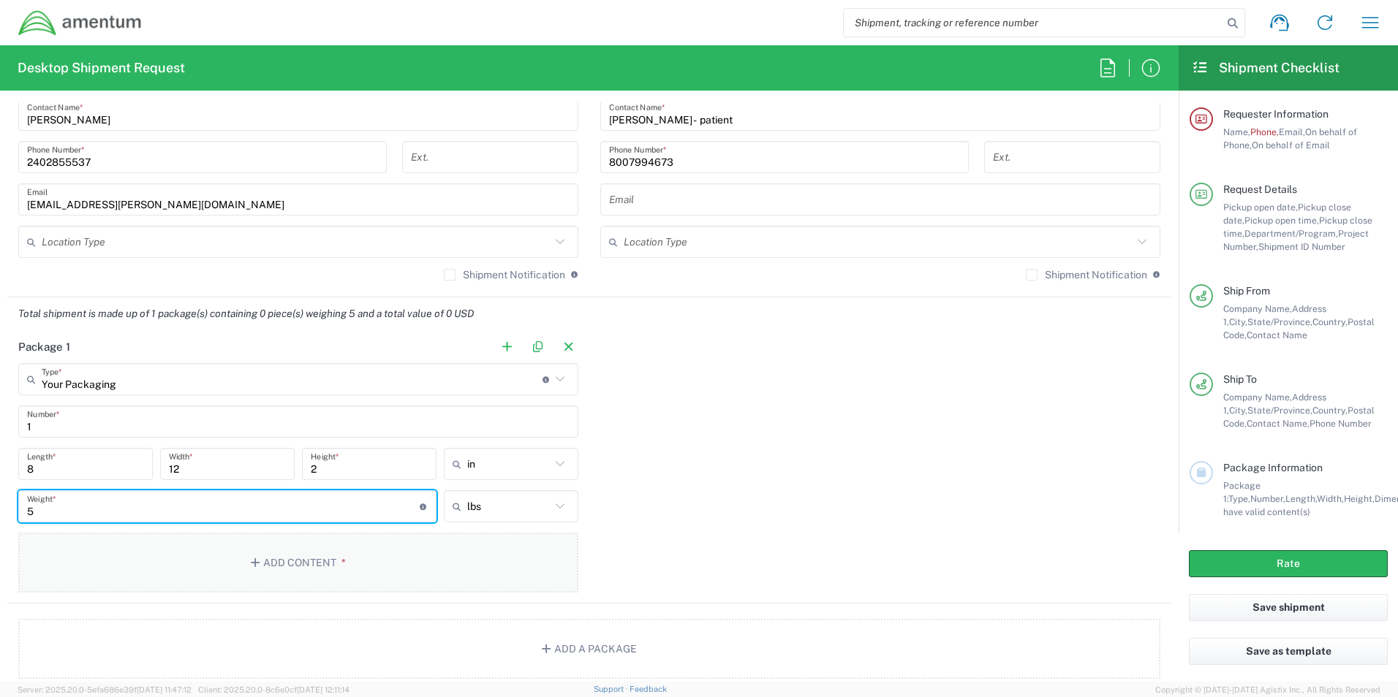
type input "5"
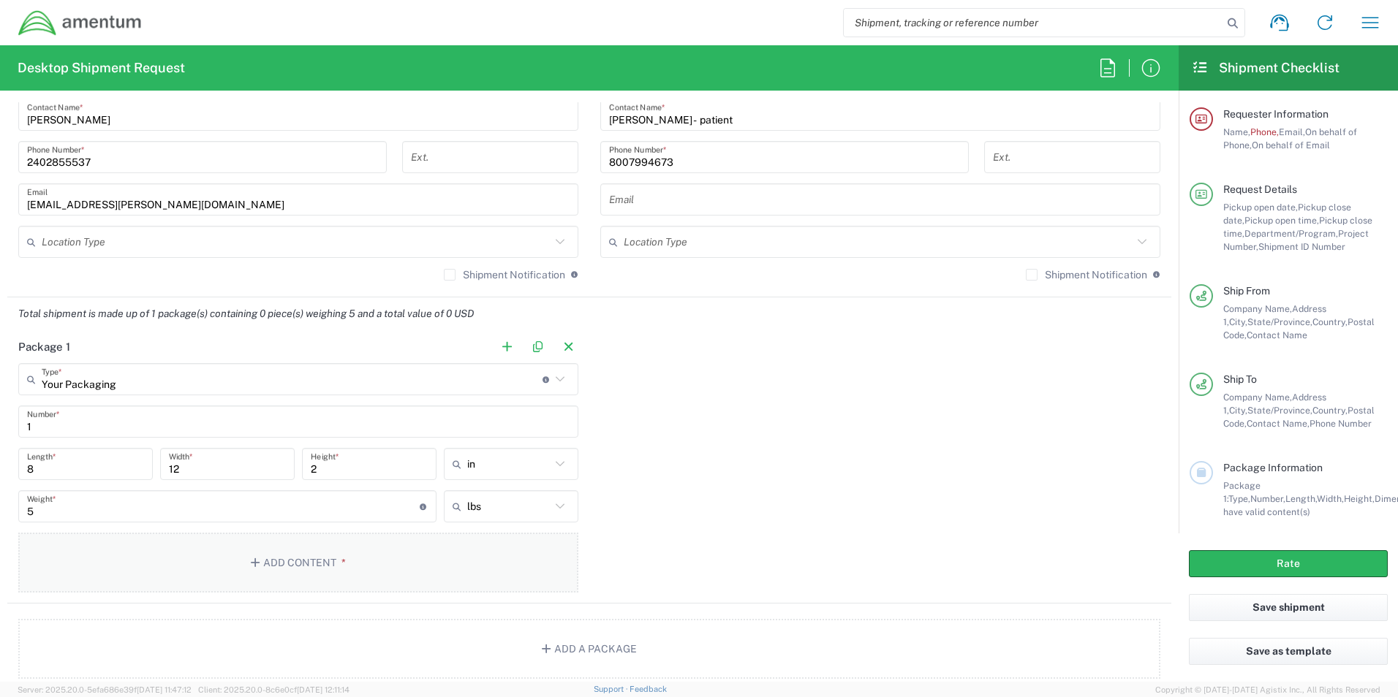
click at [268, 563] on button "Add Content *" at bounding box center [298, 563] width 560 height 60
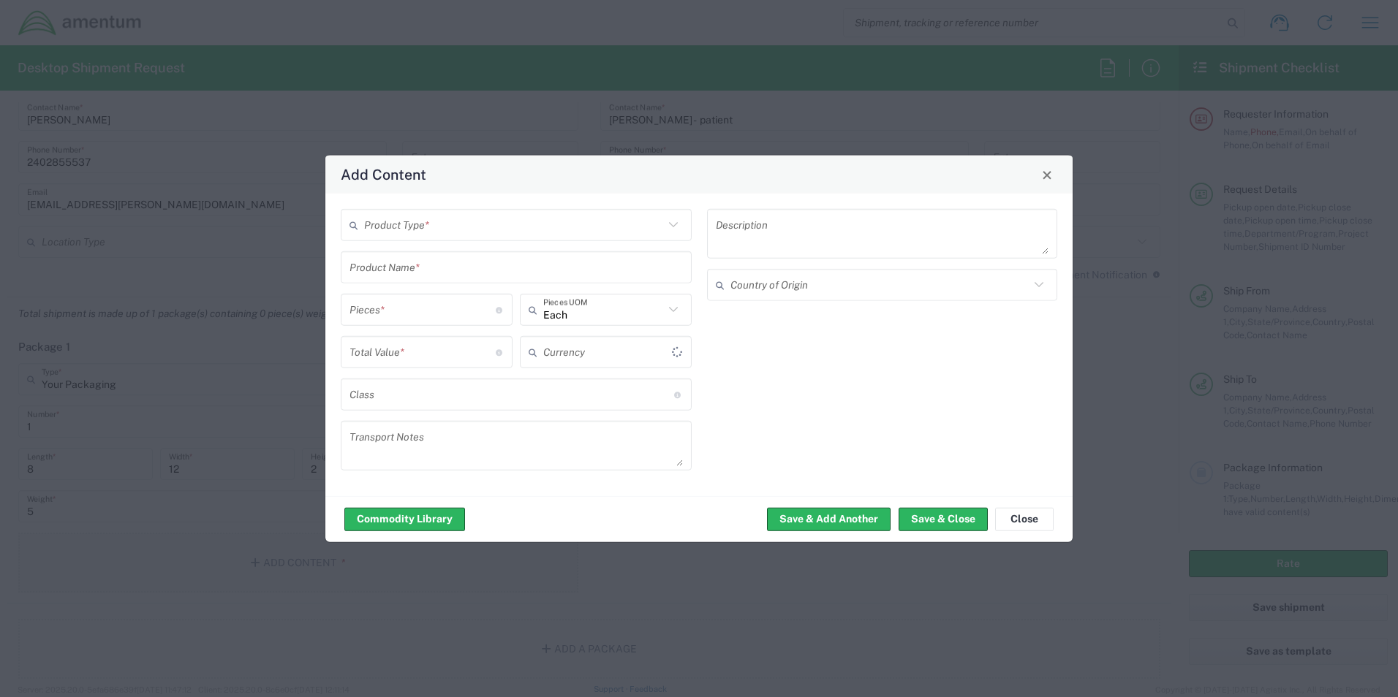
type input "US Dollar"
click at [556, 224] on input "text" at bounding box center [514, 225] width 300 height 26
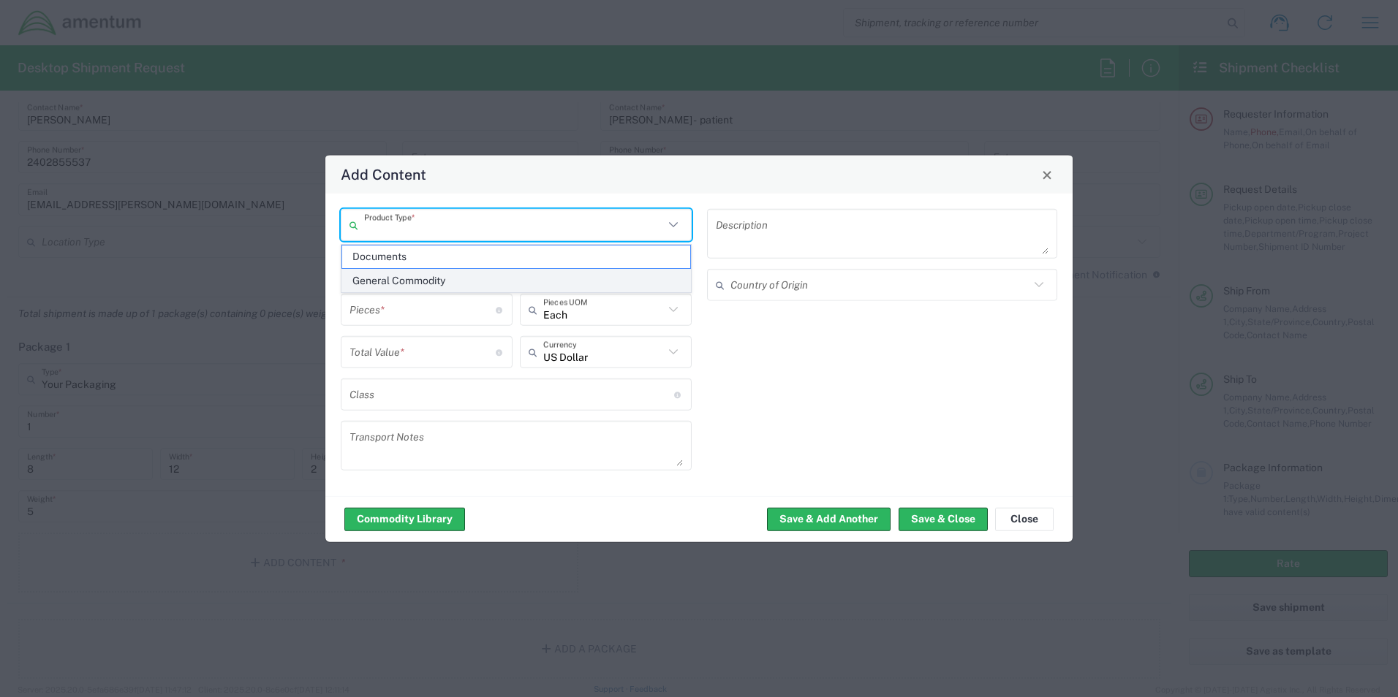
click at [437, 281] on span "General Commodity" at bounding box center [516, 281] width 348 height 23
type input "General Commodity"
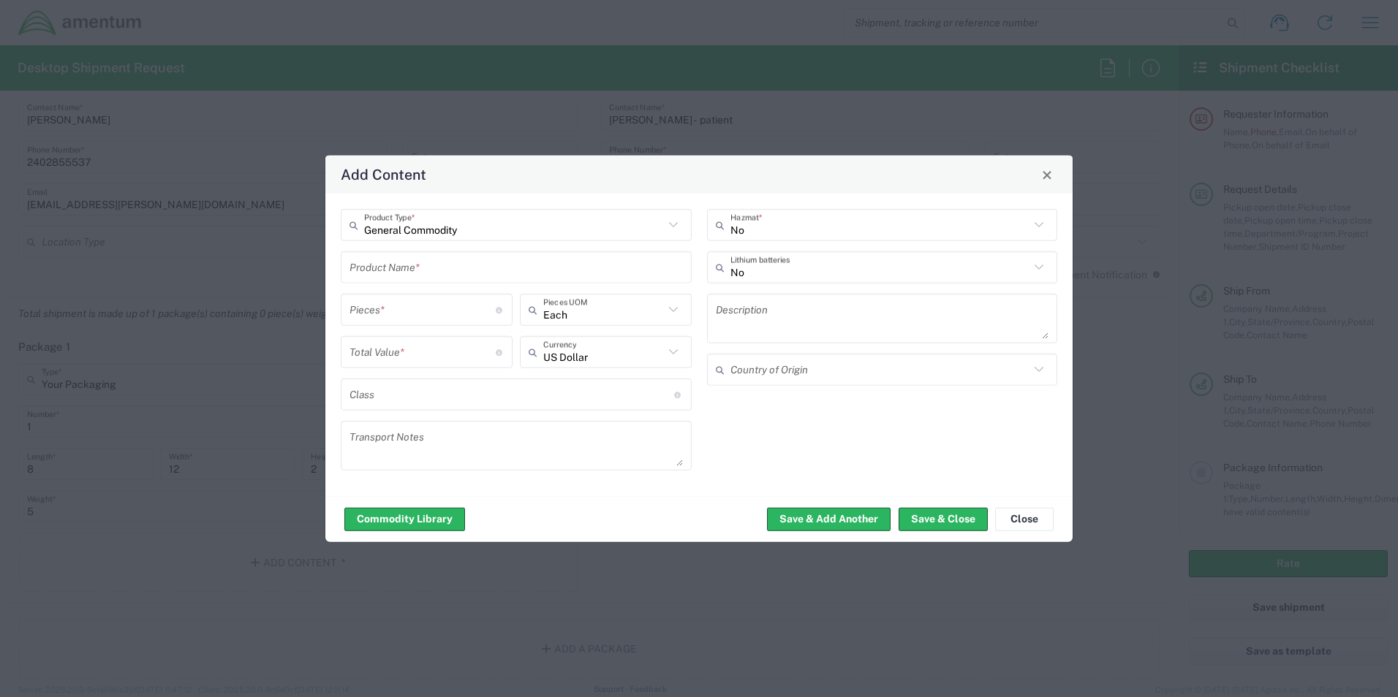
click at [583, 273] on input "text" at bounding box center [515, 267] width 333 height 26
type input "clothes"
click at [493, 308] on input "number" at bounding box center [422, 310] width 146 height 26
type input "1"
click at [451, 355] on input "number" at bounding box center [422, 352] width 146 height 26
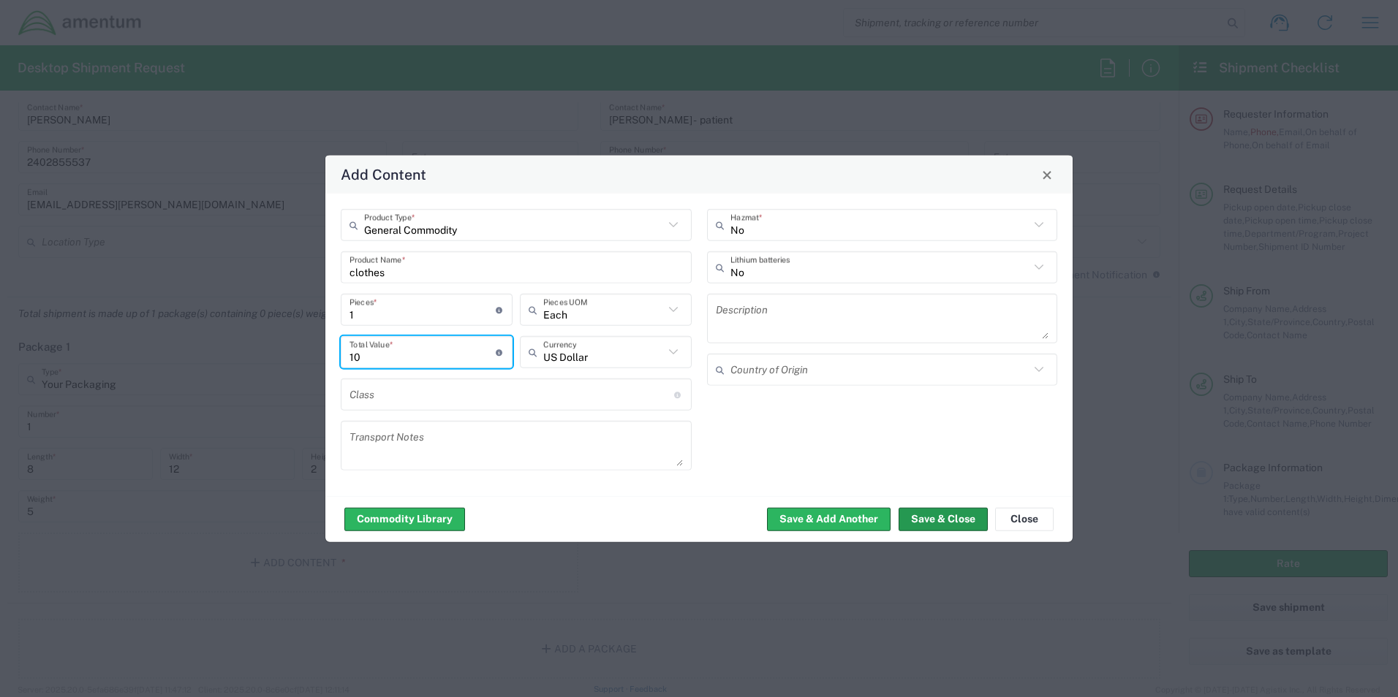
type input "10"
click at [954, 523] on button "Save & Close" at bounding box center [942, 518] width 89 height 23
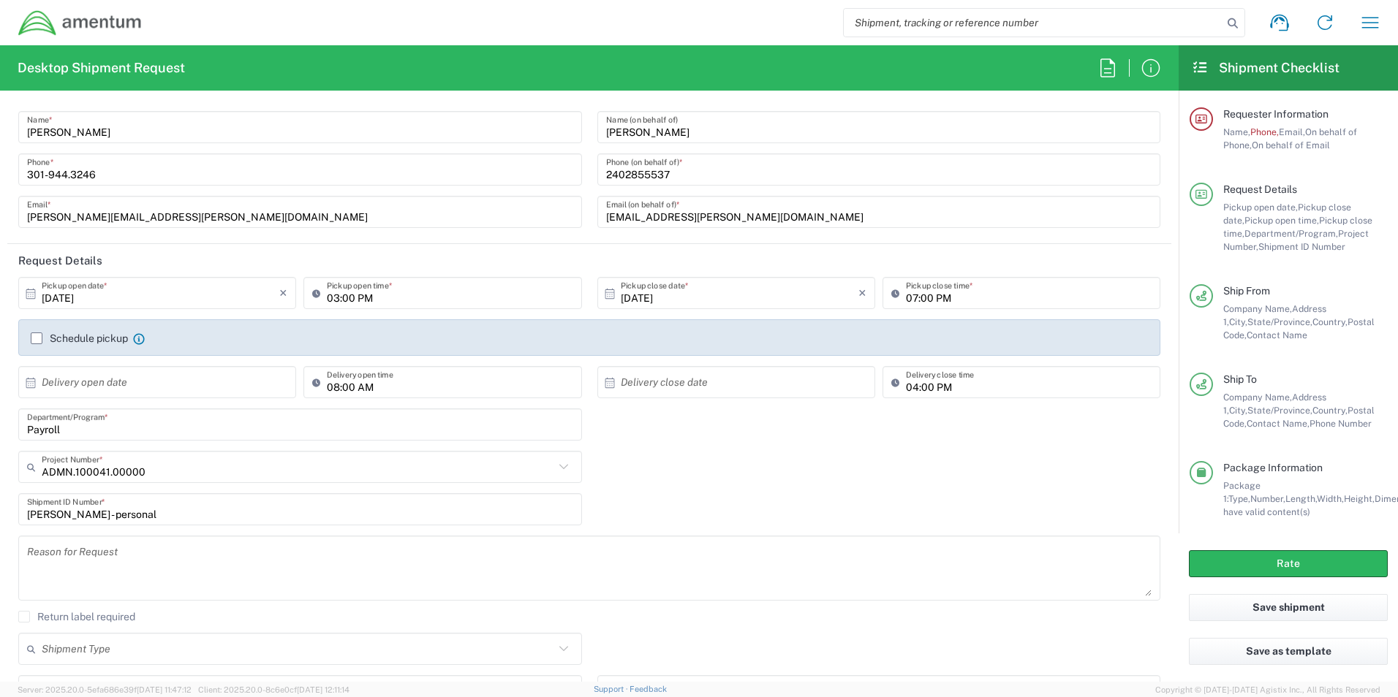
scroll to position [0, 0]
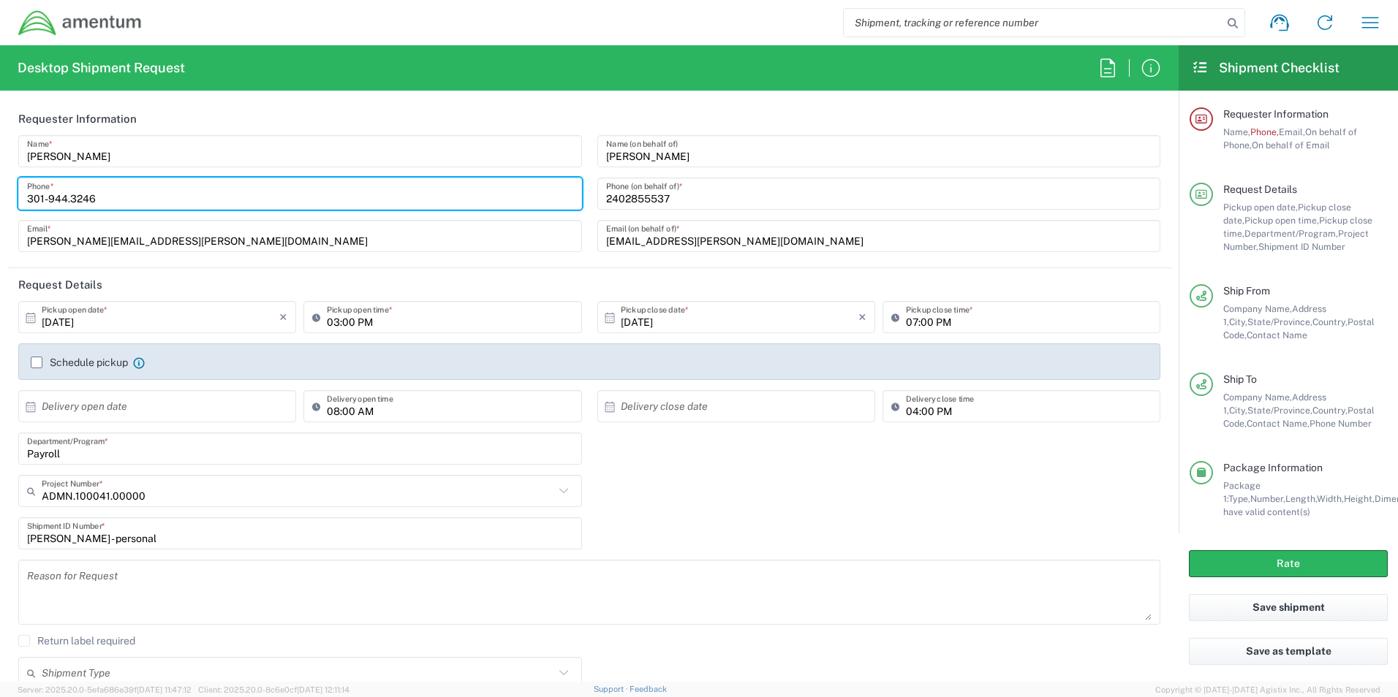
click at [64, 198] on input "301-944.3246" at bounding box center [300, 194] width 546 height 26
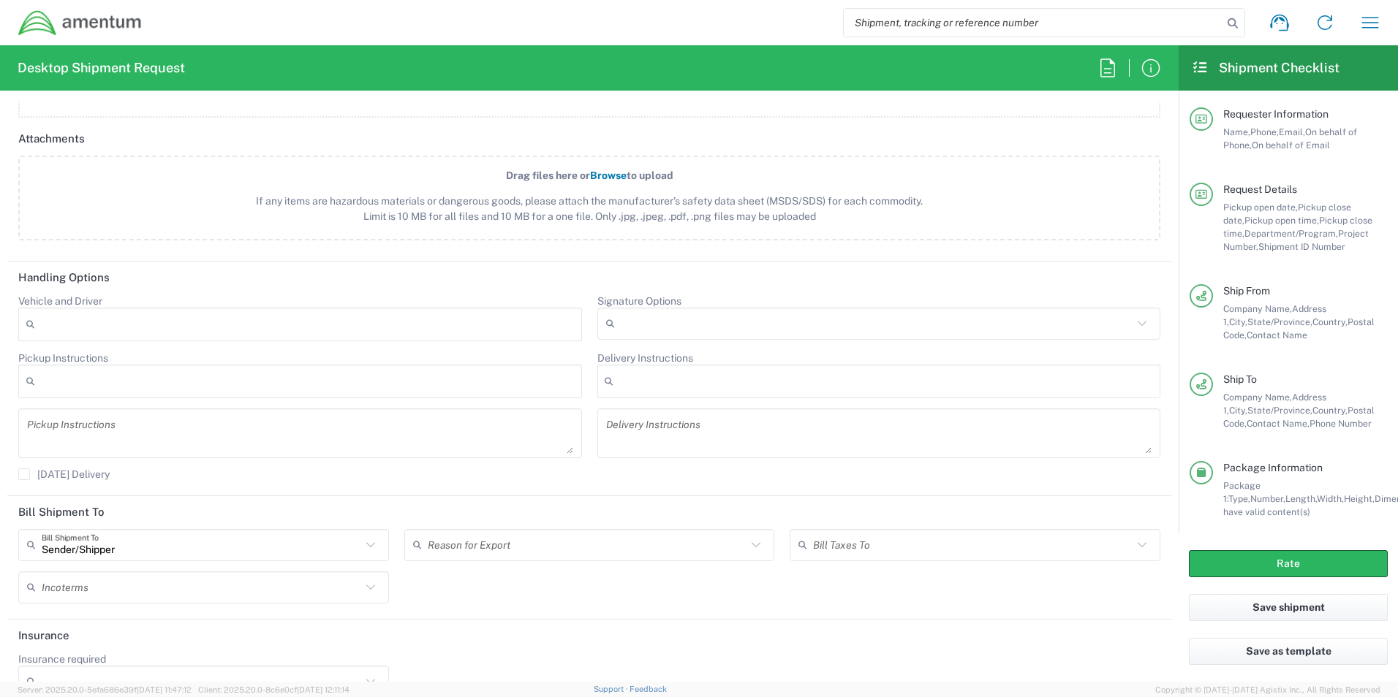
scroll to position [1703, 0]
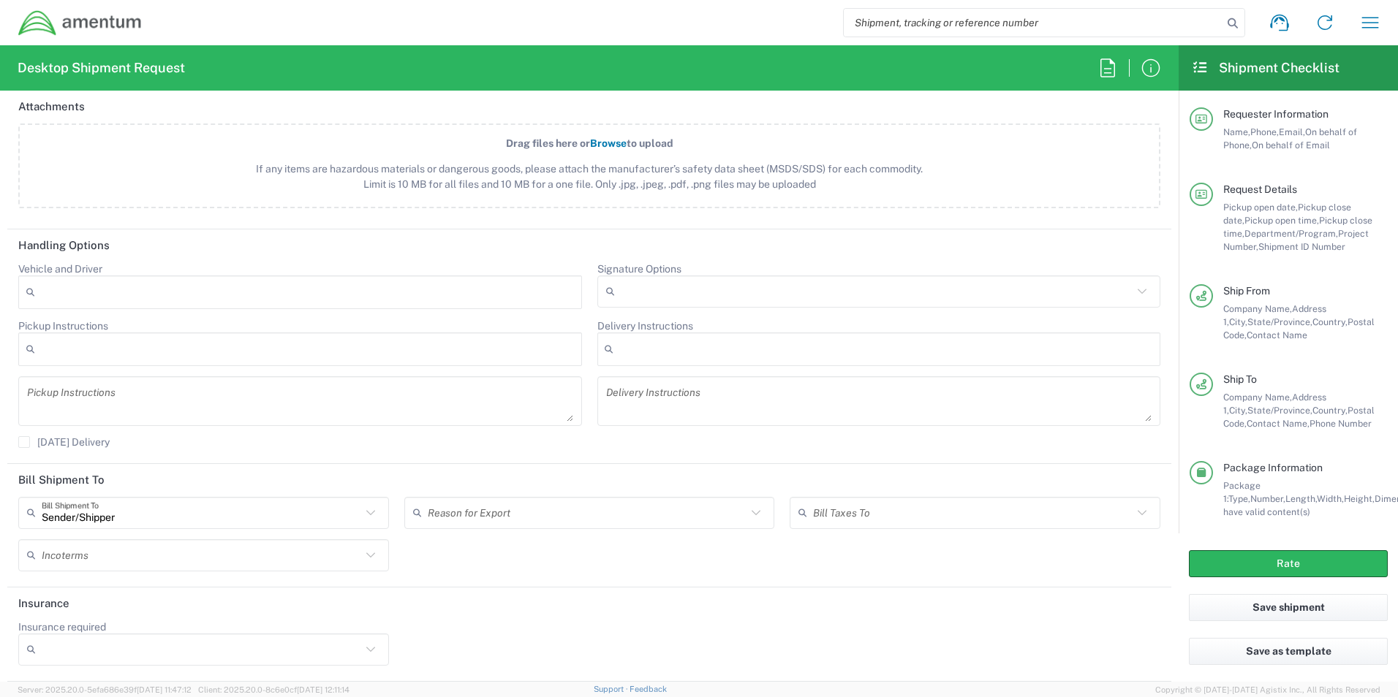
type input "[PHONE_NUMBER]"
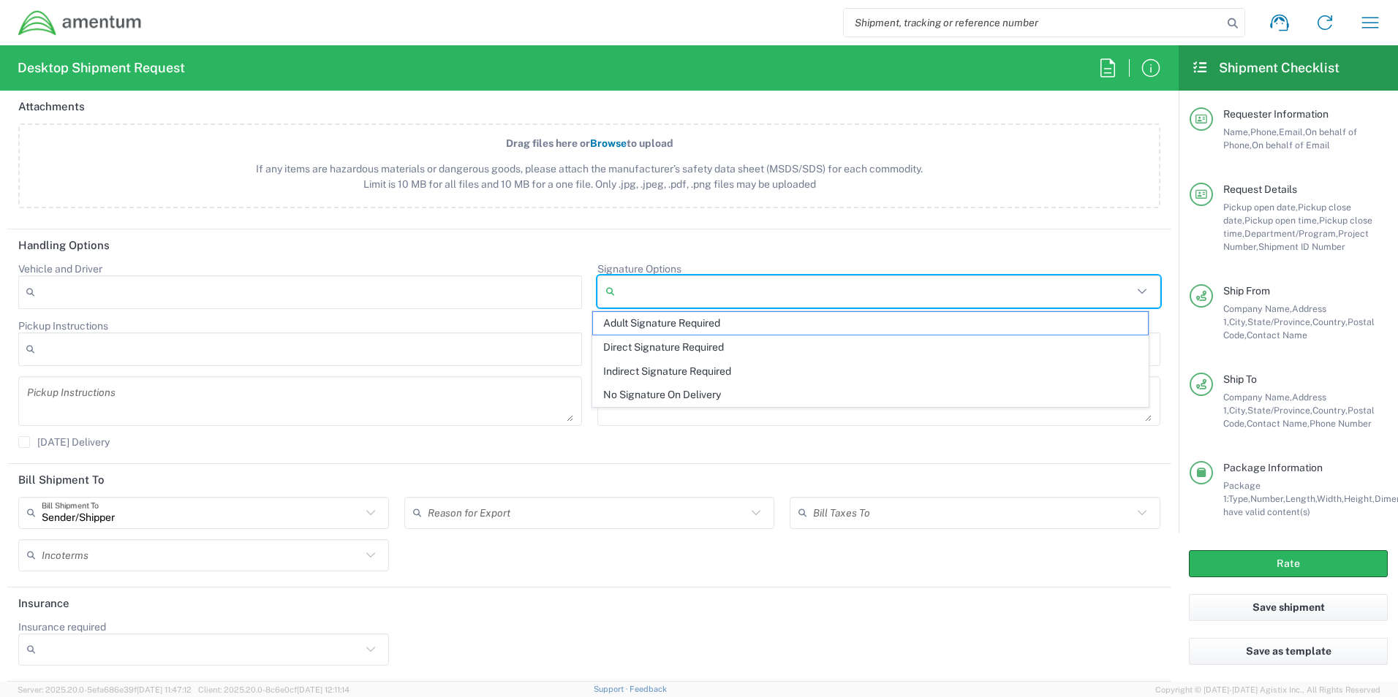
click at [722, 287] on input "Signature Options" at bounding box center [877, 291] width 512 height 23
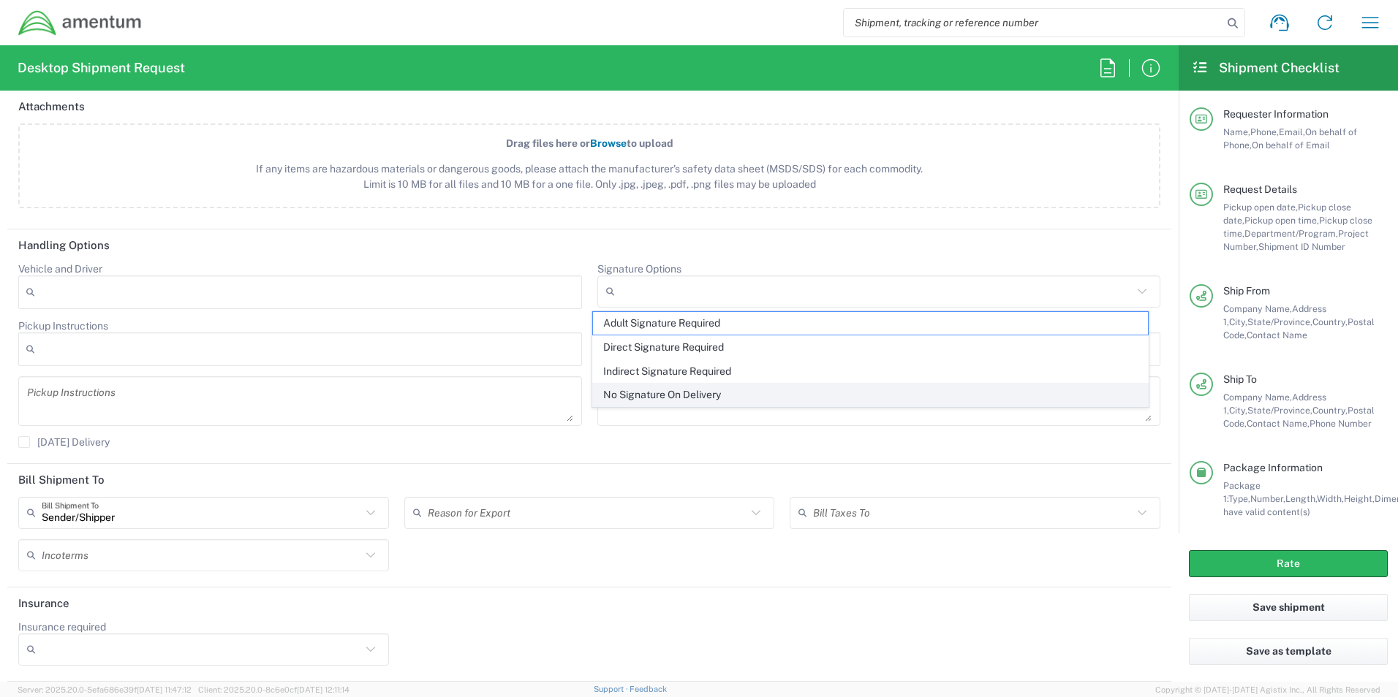
click at [693, 393] on span "No Signature On Delivery" at bounding box center [870, 395] width 555 height 23
type input "No Signature On Delivery"
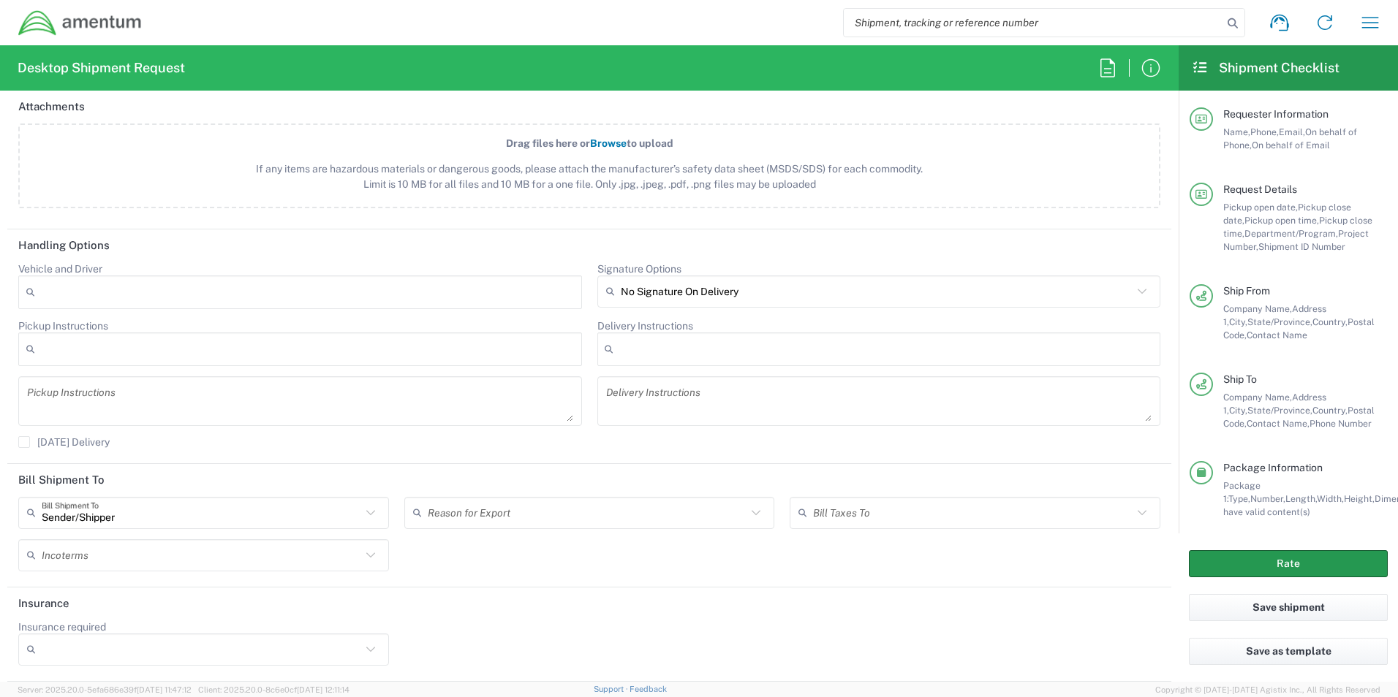
click at [1324, 561] on button "Rate" at bounding box center [1288, 564] width 199 height 27
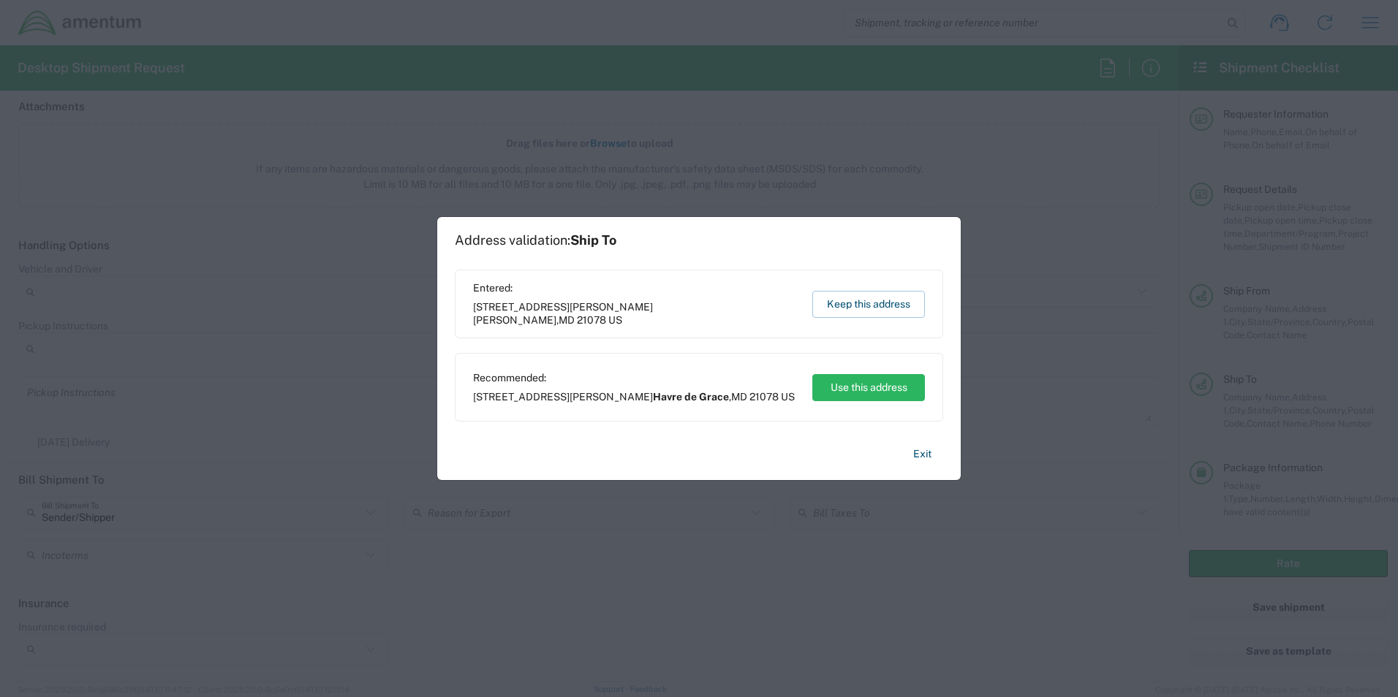
click at [667, 385] on div "Recommended: [STREET_ADDRESS][PERSON_NAME]" at bounding box center [634, 387] width 322 height 32
click at [749, 398] on span "21078" at bounding box center [763, 397] width 29 height 12
click at [864, 384] on button "Use this address" at bounding box center [868, 387] width 113 height 27
type input "Havre de Grace"
type input "[US_STATE]"
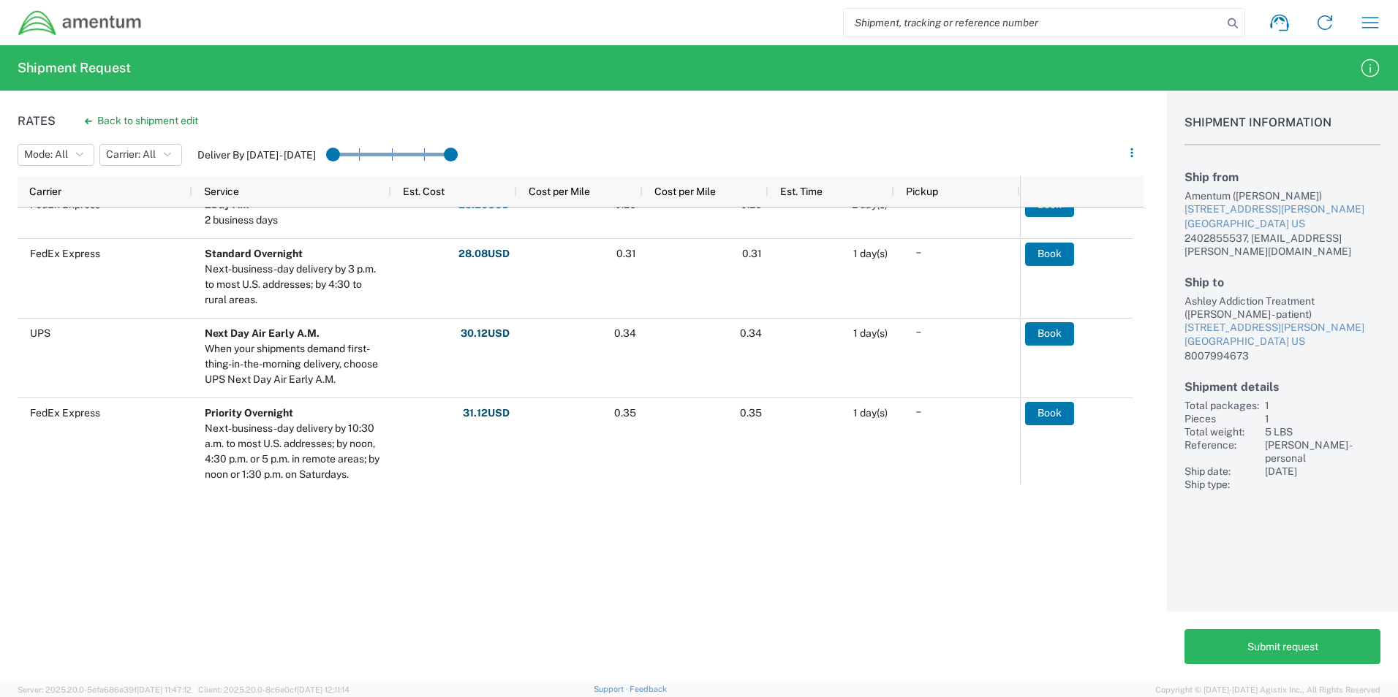
scroll to position [950, 0]
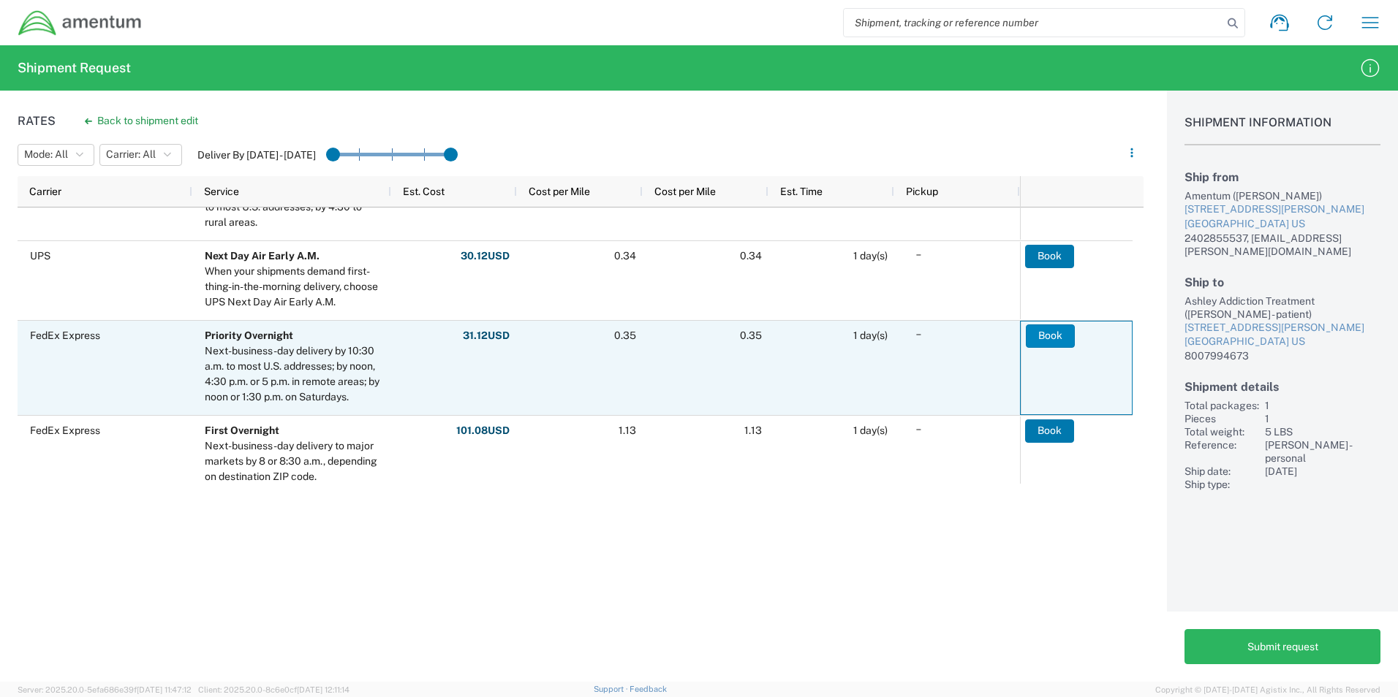
click at [1055, 338] on button "Book" at bounding box center [1050, 336] width 49 height 23
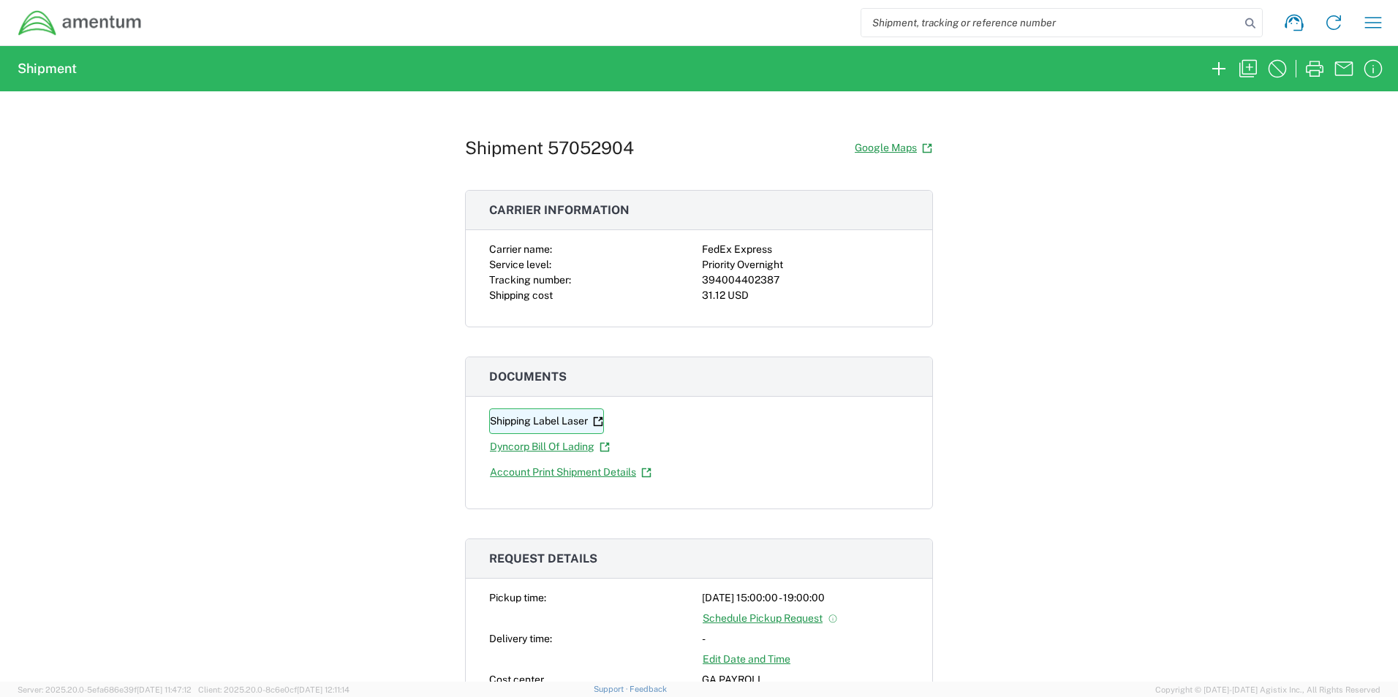
click at [546, 419] on link "Shipping Label Laser" at bounding box center [546, 422] width 115 height 26
